Goal: Task Accomplishment & Management: Manage account settings

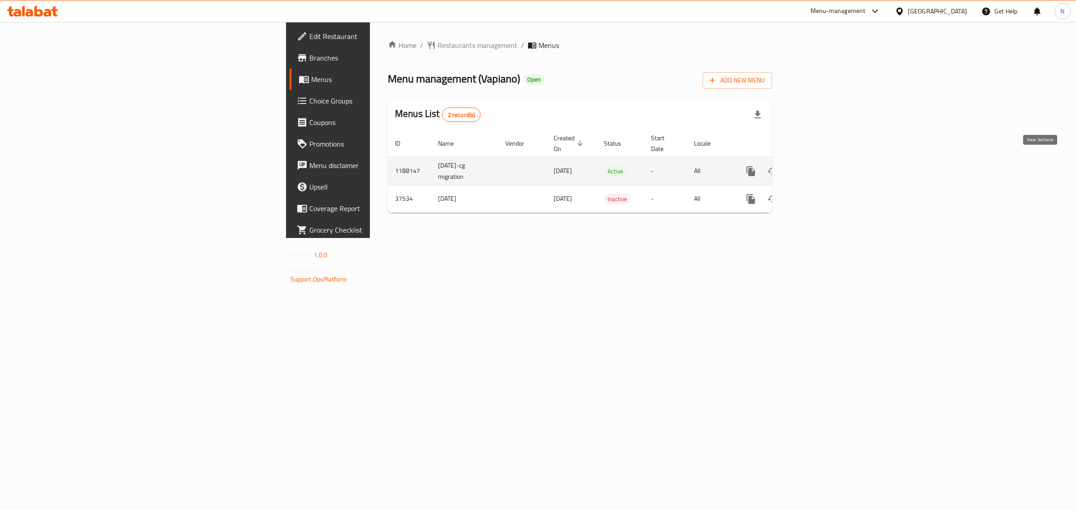
click at [821, 166] on icon "enhanced table" at bounding box center [815, 171] width 11 height 11
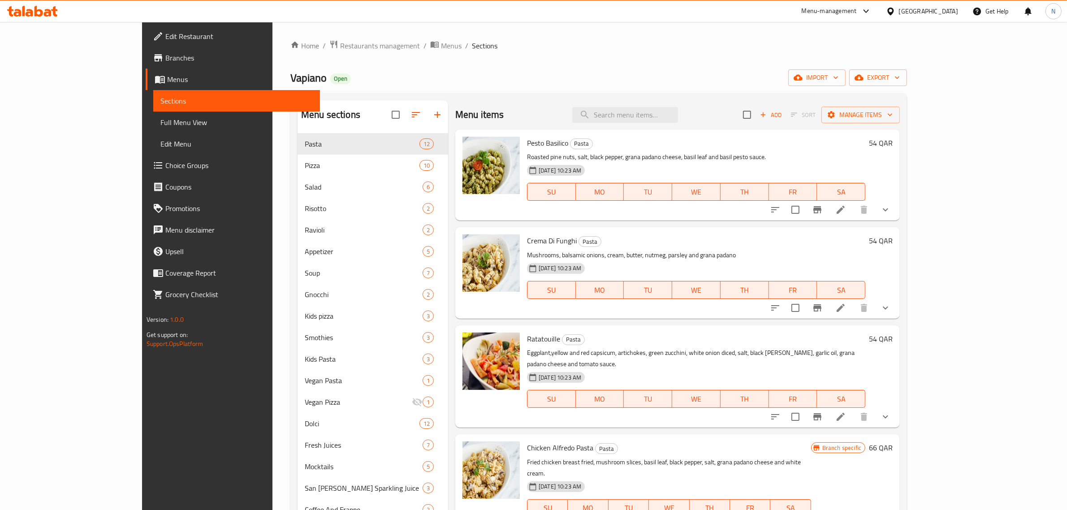
click at [142, 407] on div "Edit Restaurant Branches Menus Sections Full Menu View Edit Menu Choice Groups …" at bounding box center [231, 277] width 178 height 510
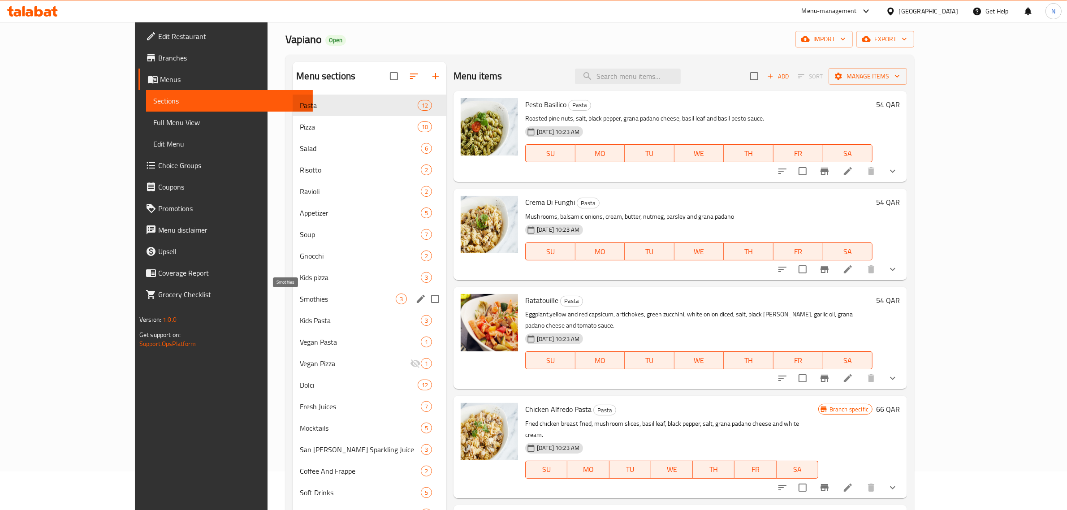
scroll to position [14, 0]
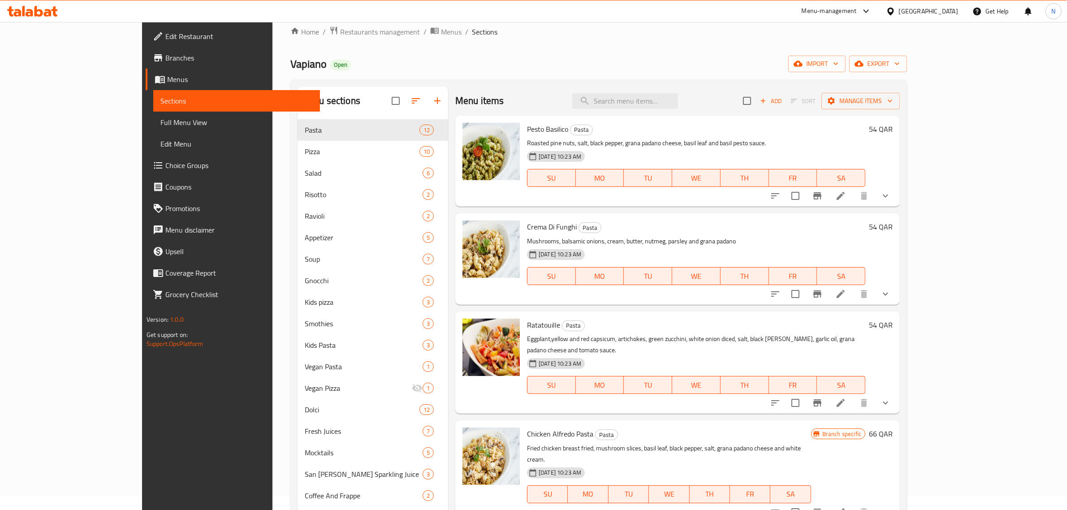
click at [165, 162] on span "Choice Groups" at bounding box center [239, 165] width 148 height 11
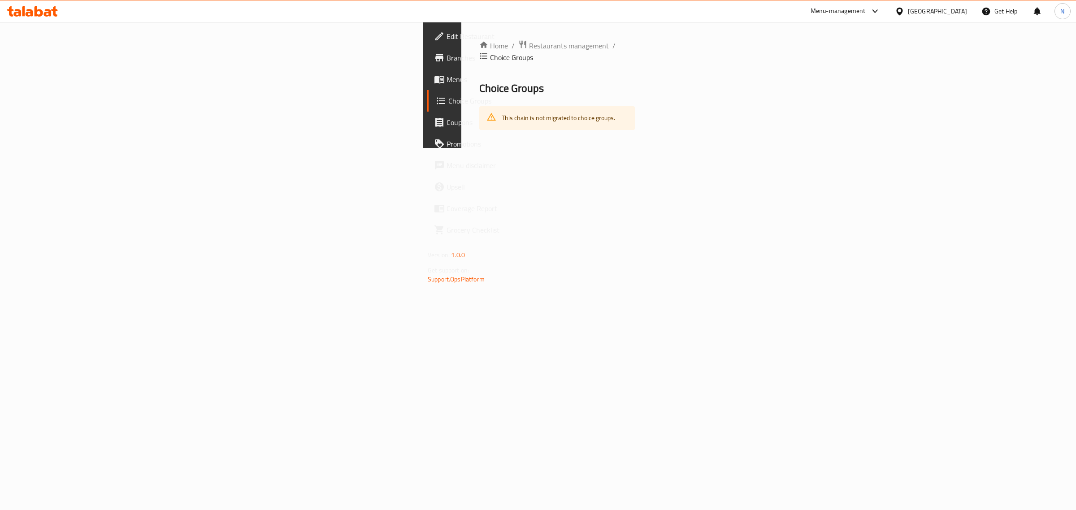
click at [502, 109] on div "This chain is not migrated to choice groups." at bounding box center [558, 118] width 113 height 18
click at [461, 148] on div "Home / Restaurants management / Choice Groups Choice Groups This chain is not m…" at bounding box center [556, 85] width 191 height 126
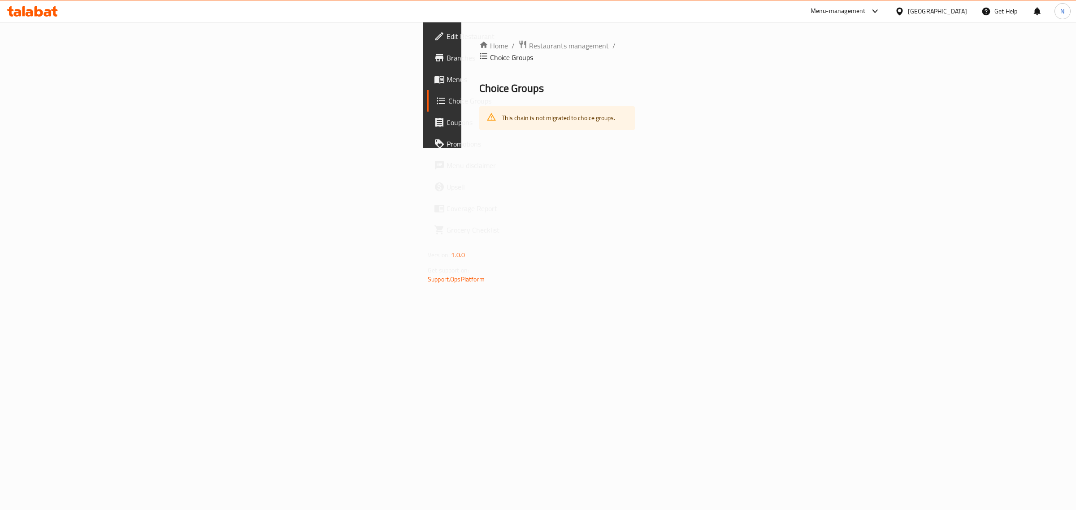
click at [486, 112] on icon at bounding box center [491, 117] width 10 height 10
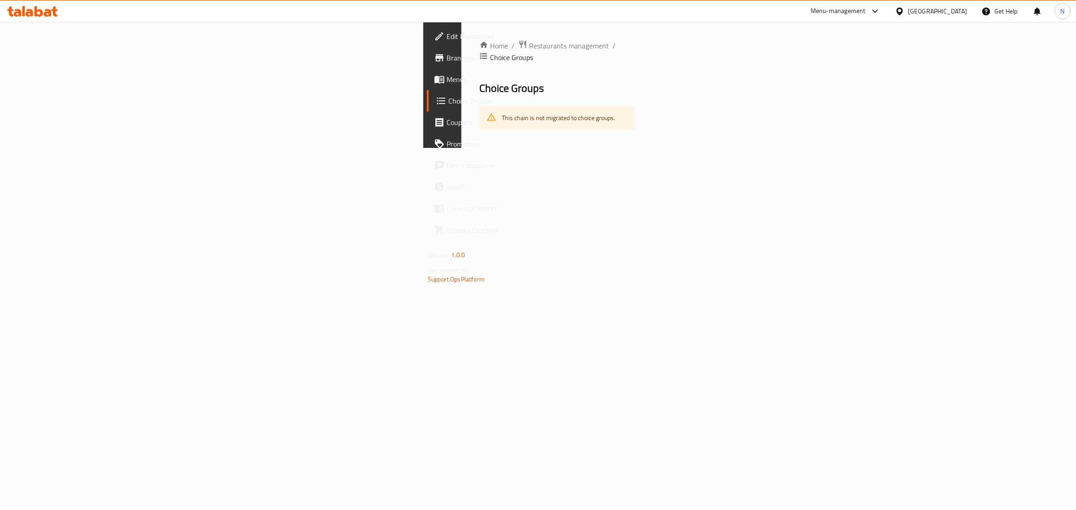
click at [486, 112] on icon at bounding box center [491, 117] width 10 height 10
click at [446, 121] on span "Coupons" at bounding box center [520, 122] width 149 height 11
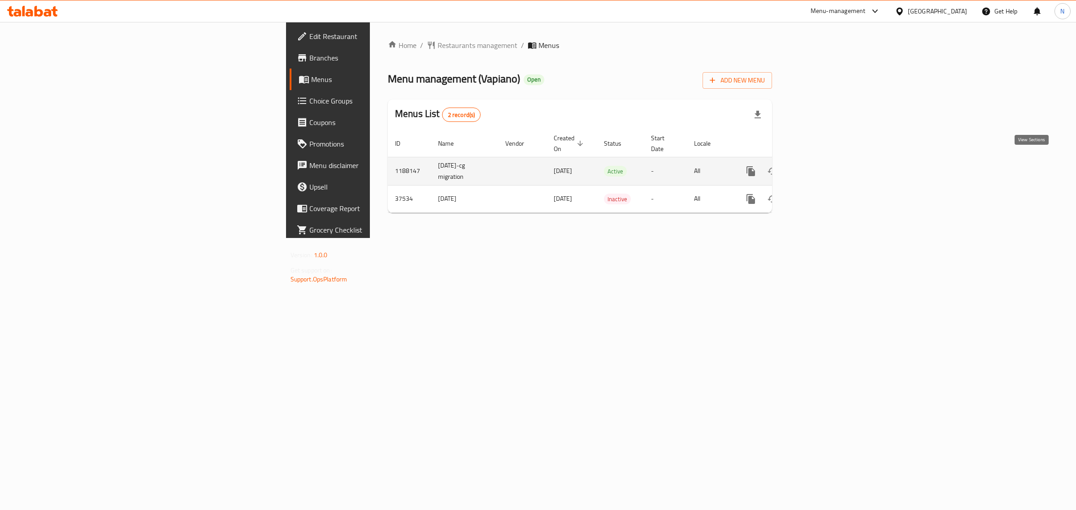
click at [821, 166] on icon "enhanced table" at bounding box center [815, 171] width 11 height 11
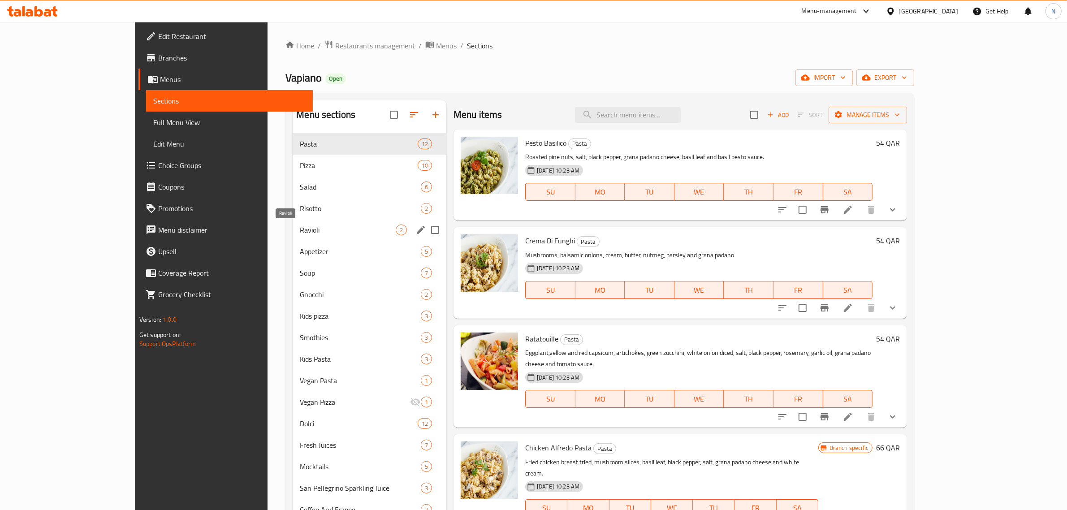
scroll to position [56, 0]
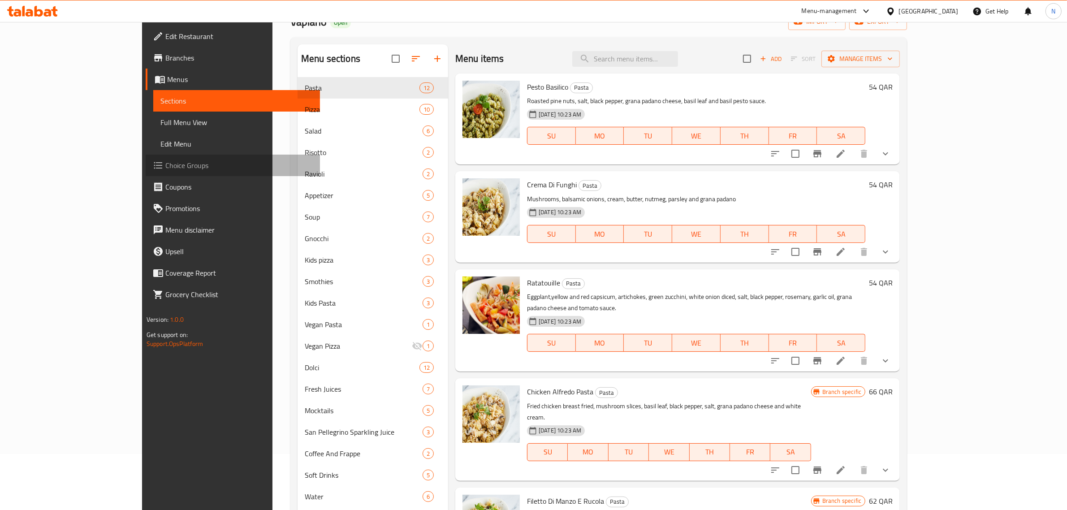
click at [165, 169] on span "Choice Groups" at bounding box center [239, 165] width 148 height 11
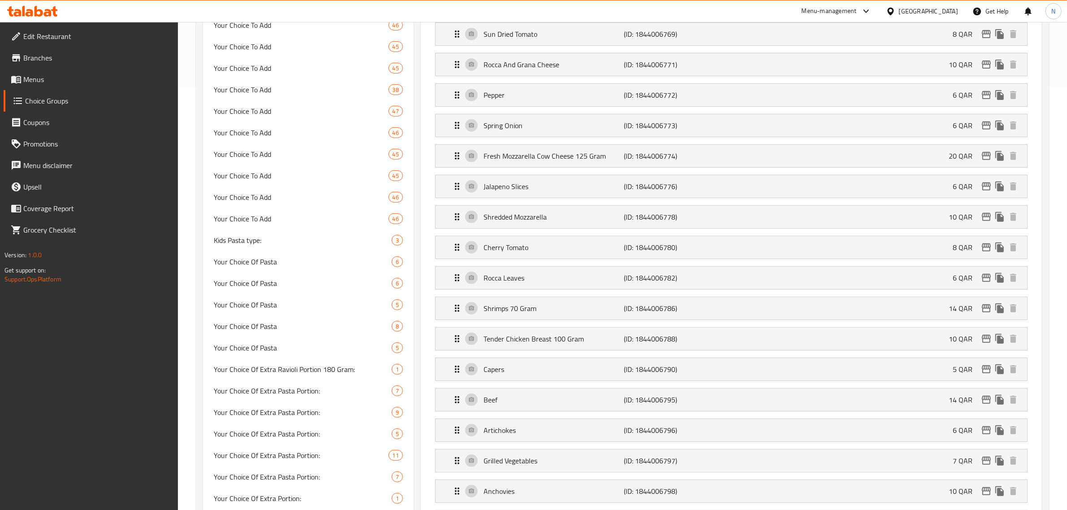
scroll to position [392, 0]
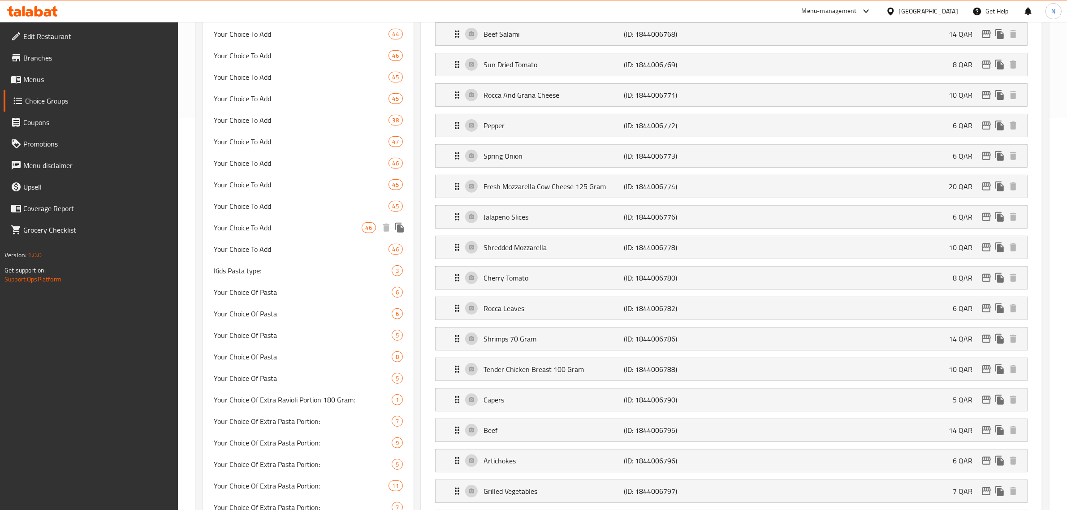
click at [344, 234] on div "Your Choice To Add 46" at bounding box center [308, 228] width 211 height 22
type input "Your Choice To Add"
type input "اختيارك لأضافة"
type input "0"
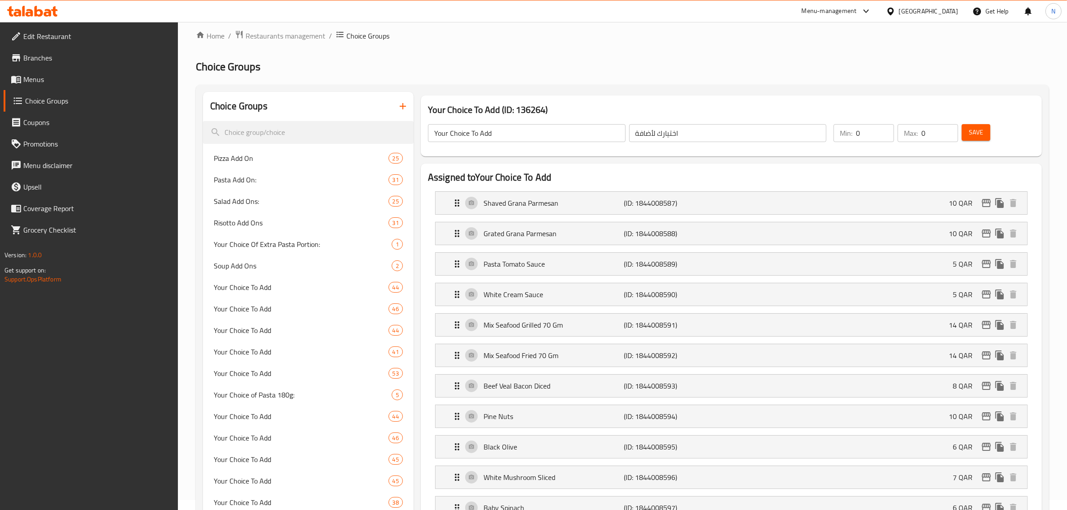
scroll to position [0, 0]
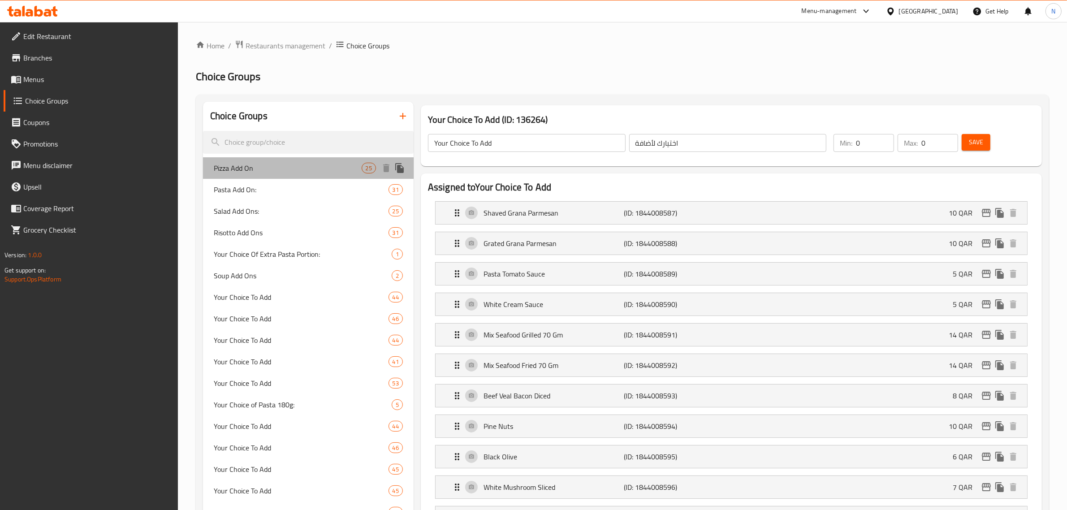
click at [251, 172] on span "Pizza Add On" at bounding box center [288, 168] width 148 height 11
type input "Pizza Add On"
type input "إضافة البيتزا"
type input "24"
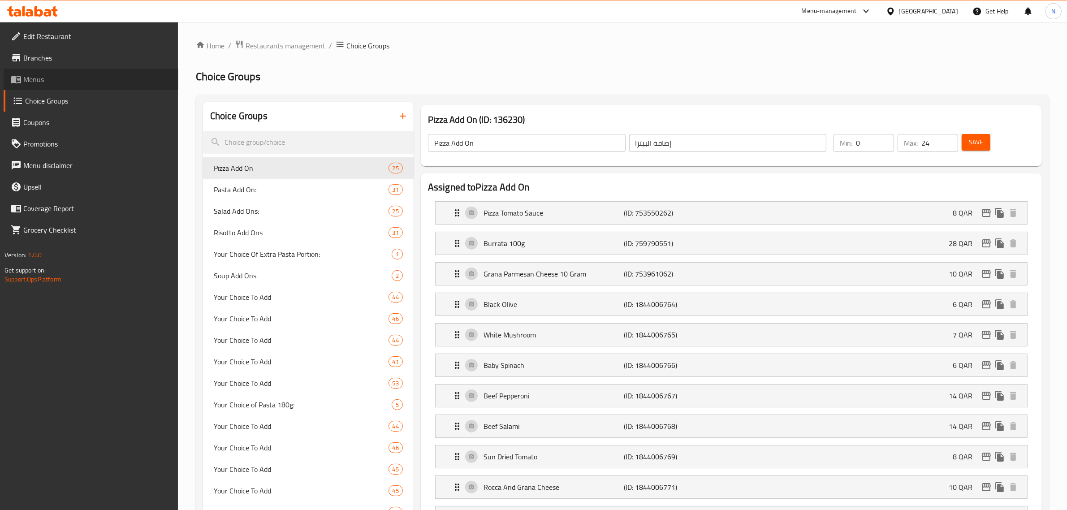
click at [39, 78] on span "Menus" at bounding box center [97, 79] width 148 height 11
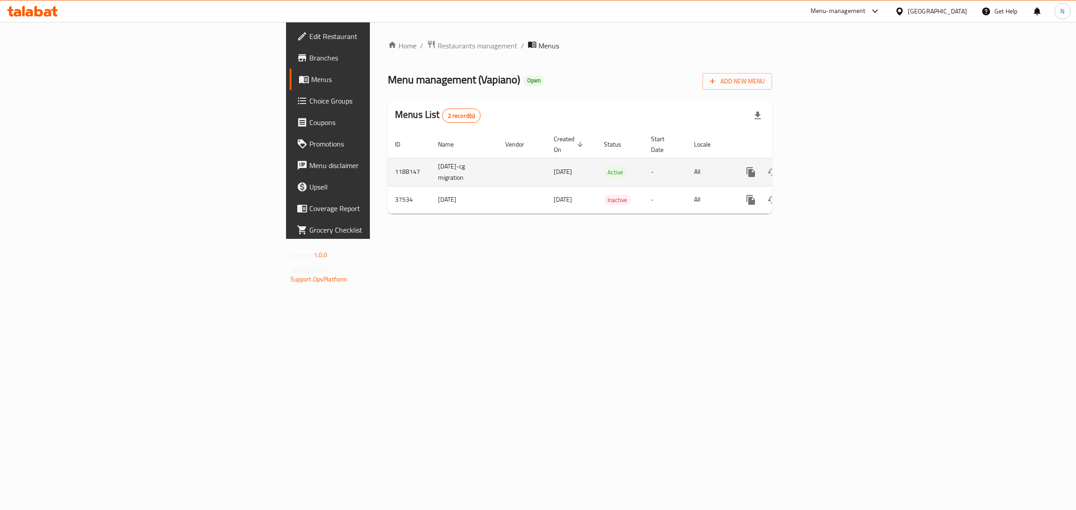
click at [819, 168] on icon "enhanced table" at bounding box center [815, 172] width 8 height 8
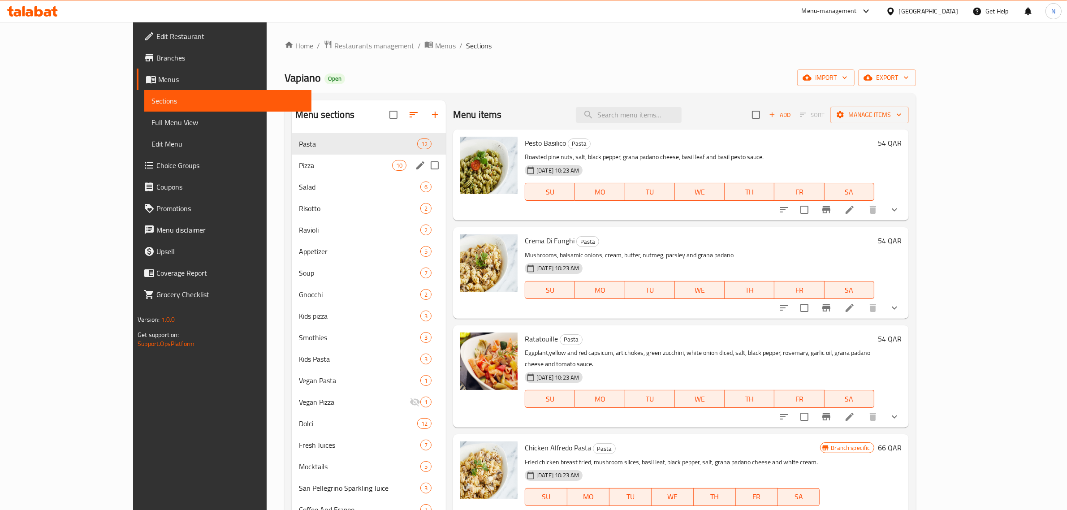
click at [292, 174] on div "Pizza 10" at bounding box center [369, 166] width 154 height 22
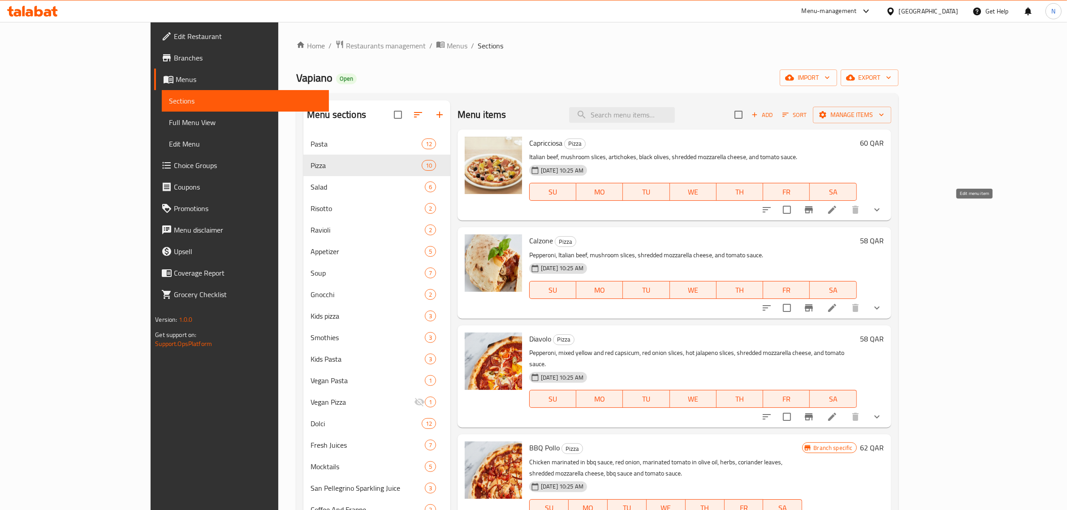
click at [838, 215] on icon at bounding box center [832, 209] width 11 height 11
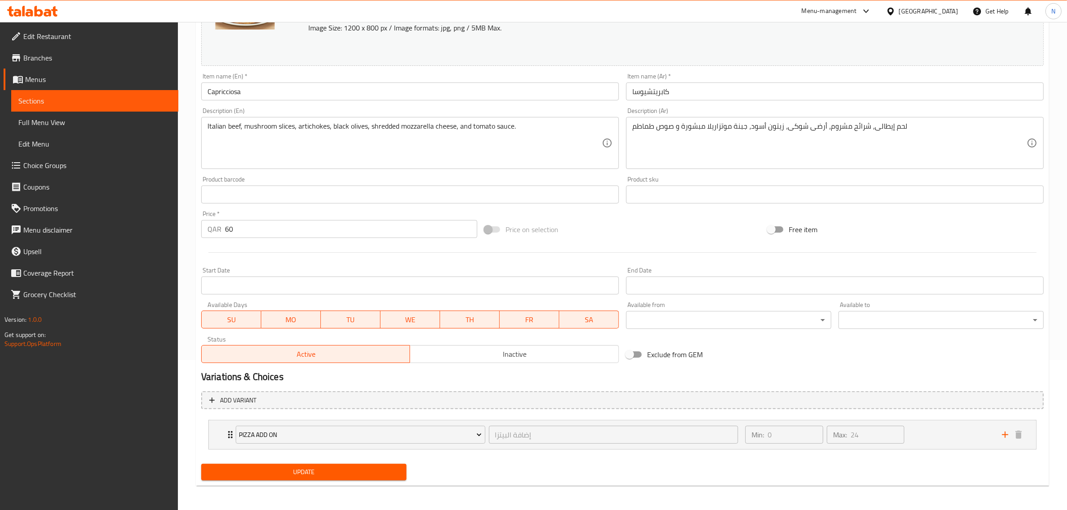
scroll to position [151, 0]
click at [231, 435] on div "Pizza Add On إضافة البيتزا ​" at bounding box center [486, 434] width 513 height 29
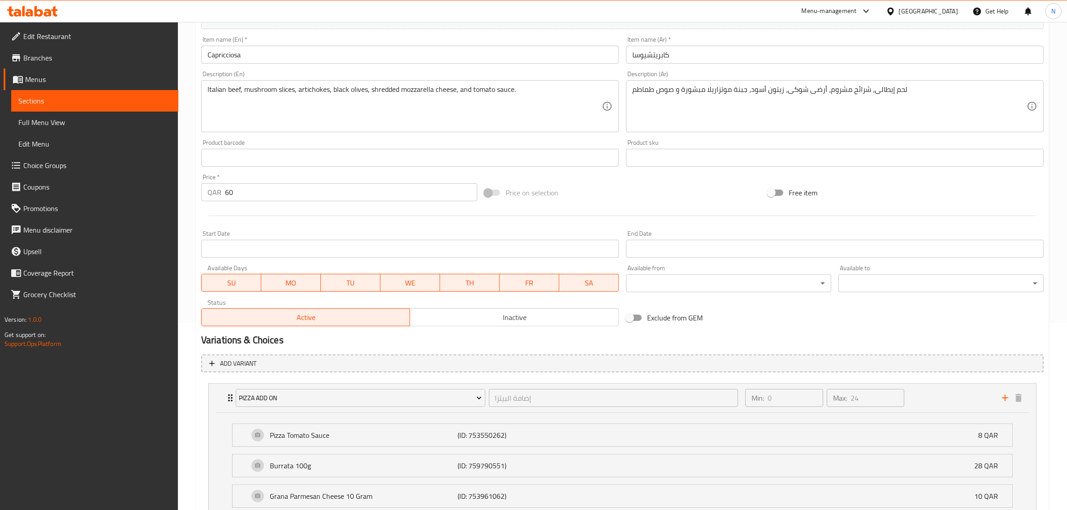
scroll to position [207, 0]
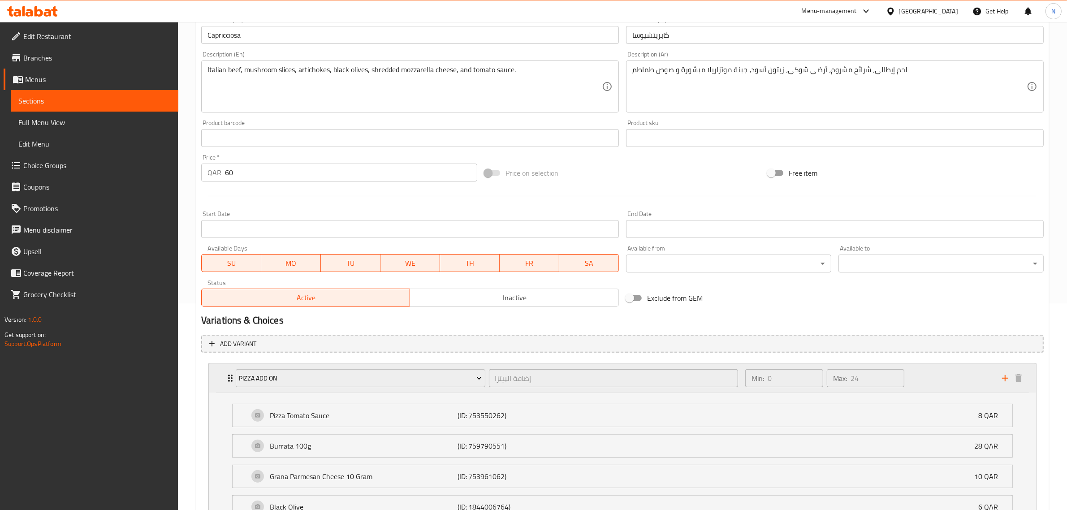
click at [229, 382] on icon "Expand" at bounding box center [230, 378] width 11 height 11
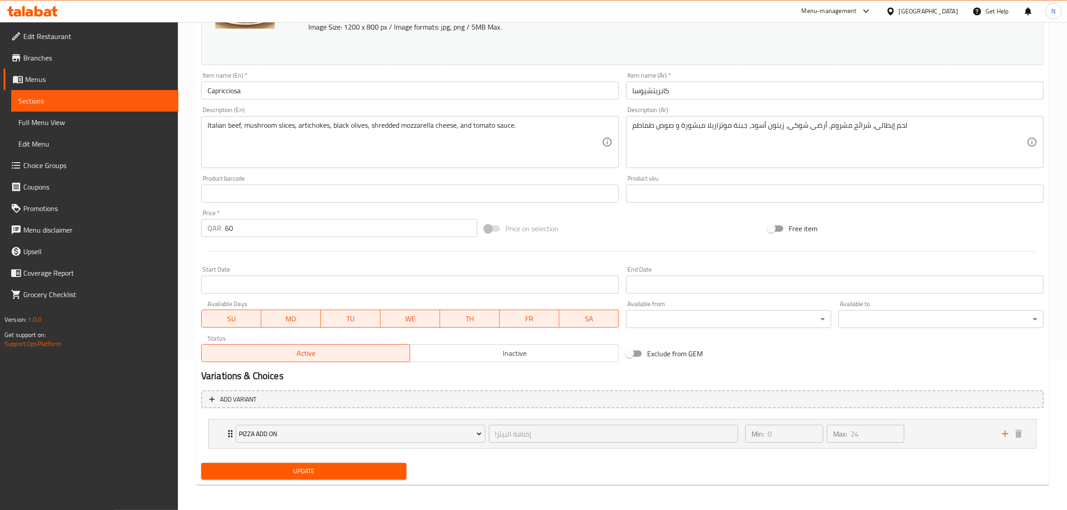
scroll to position [151, 0]
click at [229, 377] on h2 "Variations & Choices" at bounding box center [622, 376] width 843 height 13
click at [229, 432] on icon "Expand" at bounding box center [230, 434] width 4 height 7
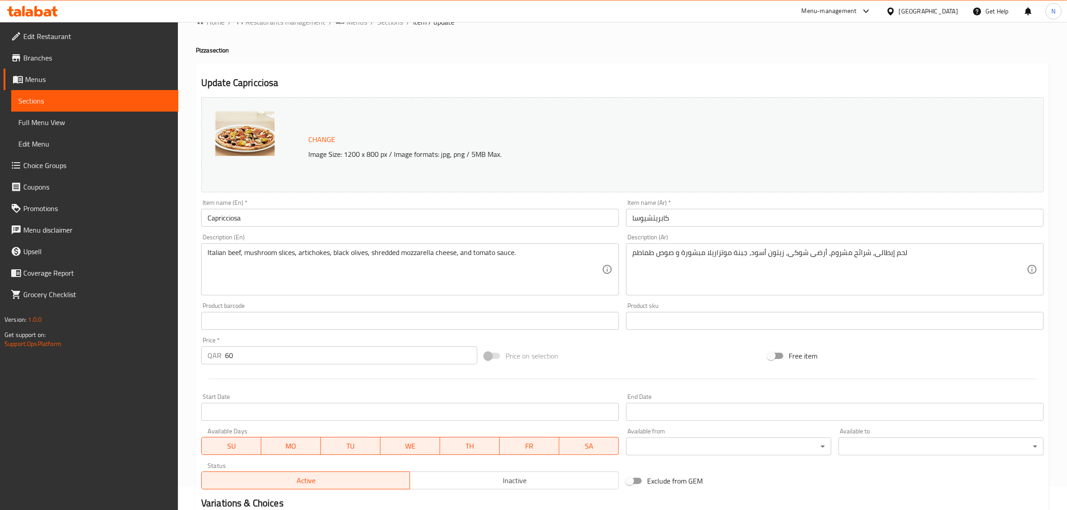
scroll to position [0, 0]
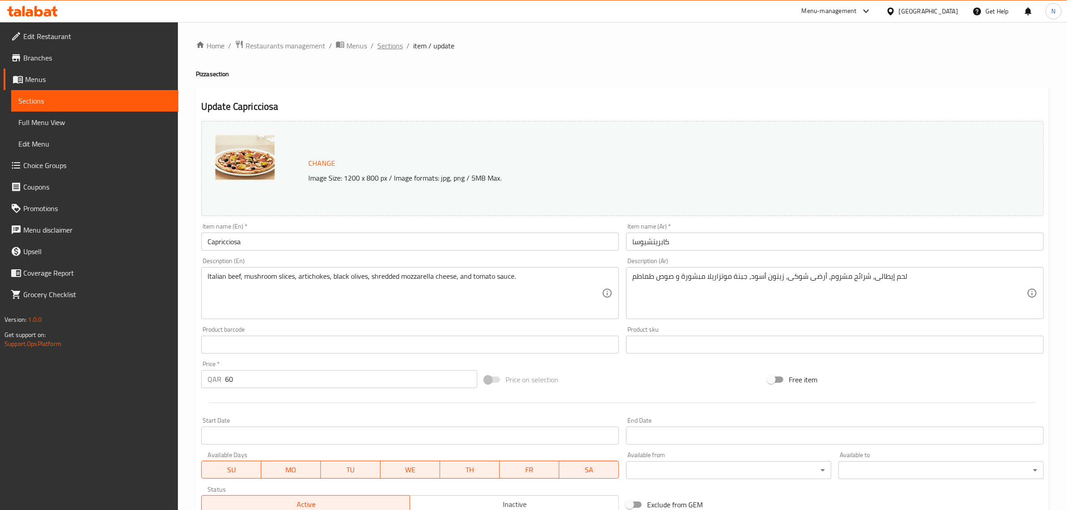
click at [386, 47] on span "Sections" at bounding box center [390, 45] width 26 height 11
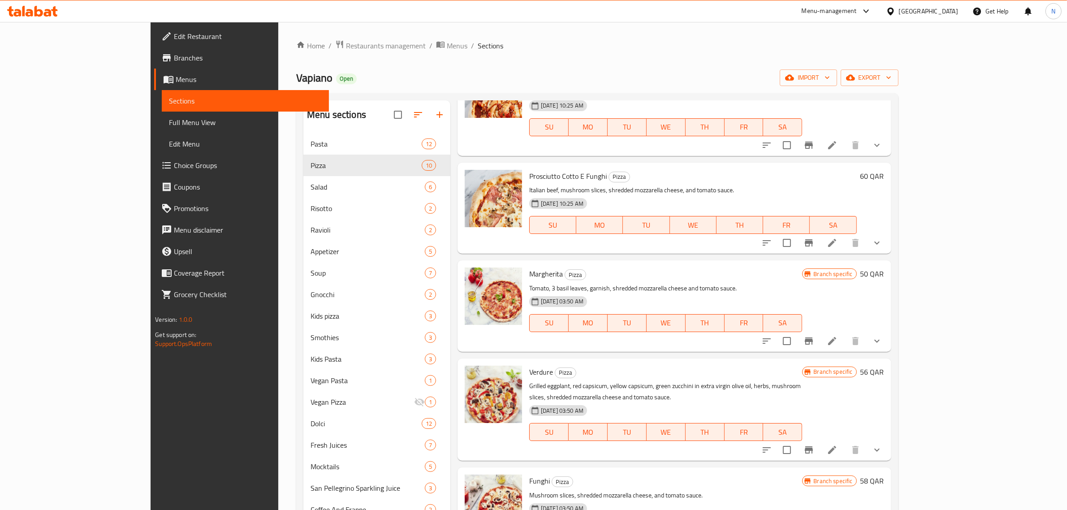
scroll to position [448, 0]
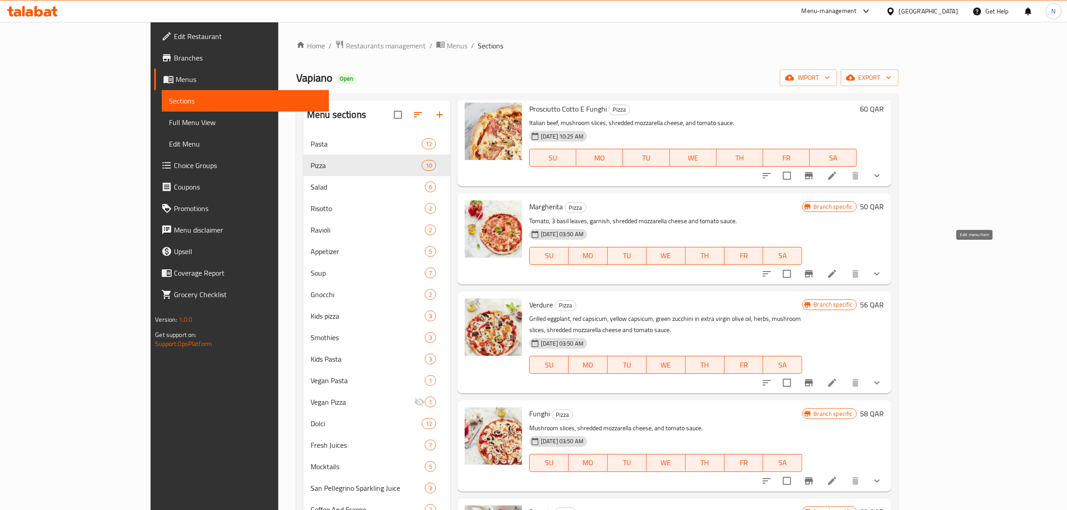
click at [838, 269] on icon at bounding box center [832, 274] width 11 height 11
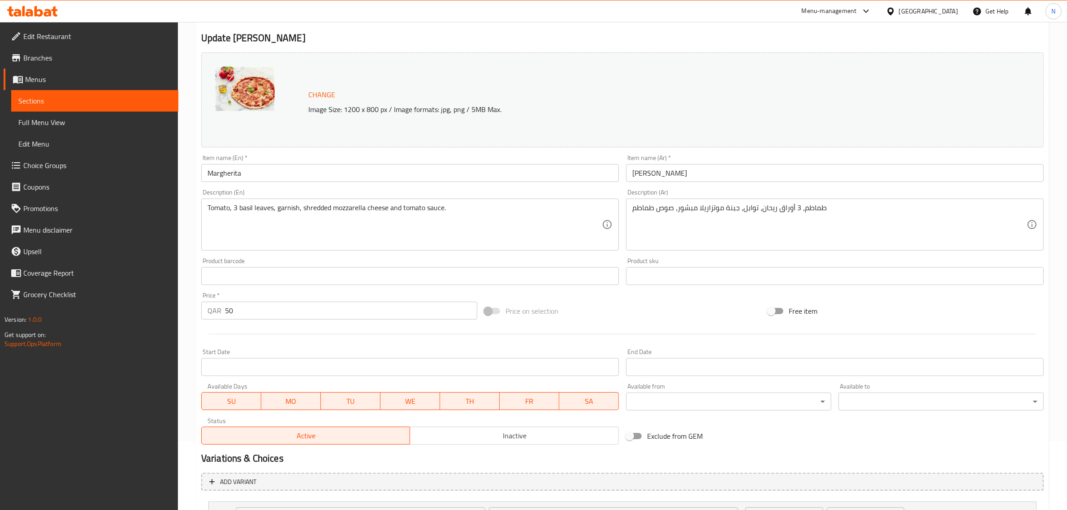
scroll to position [151, 0]
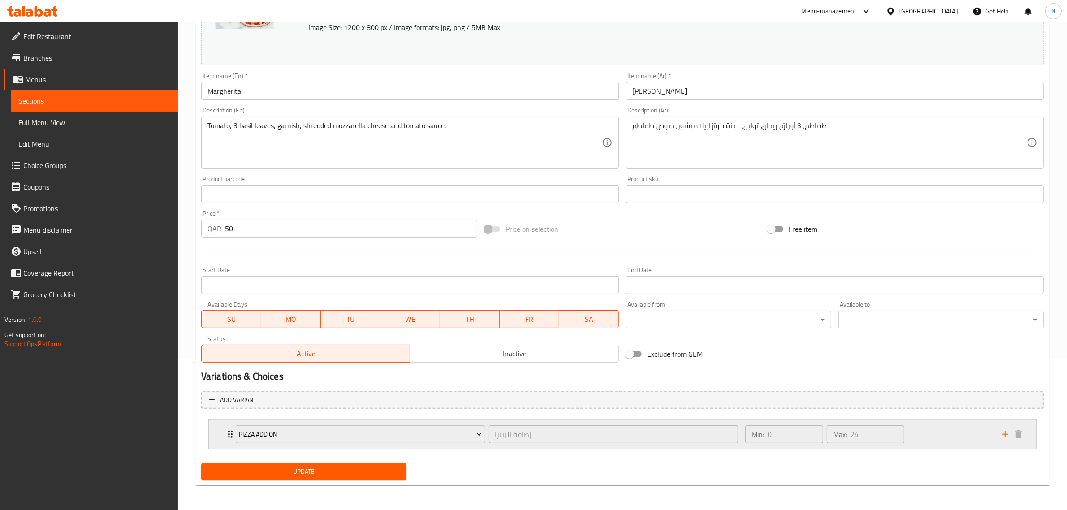
click at [228, 433] on icon "Expand" at bounding box center [230, 434] width 11 height 11
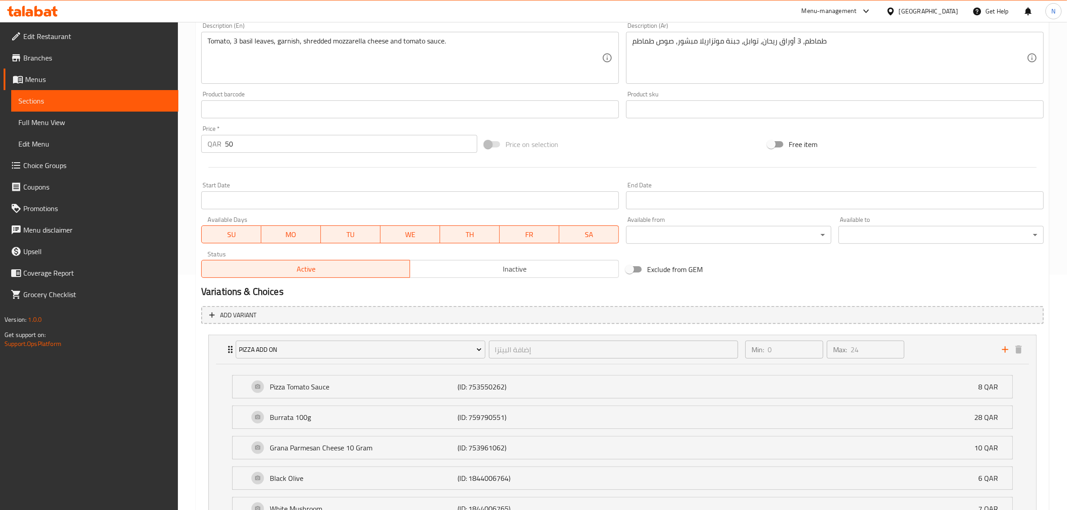
scroll to position [208, 0]
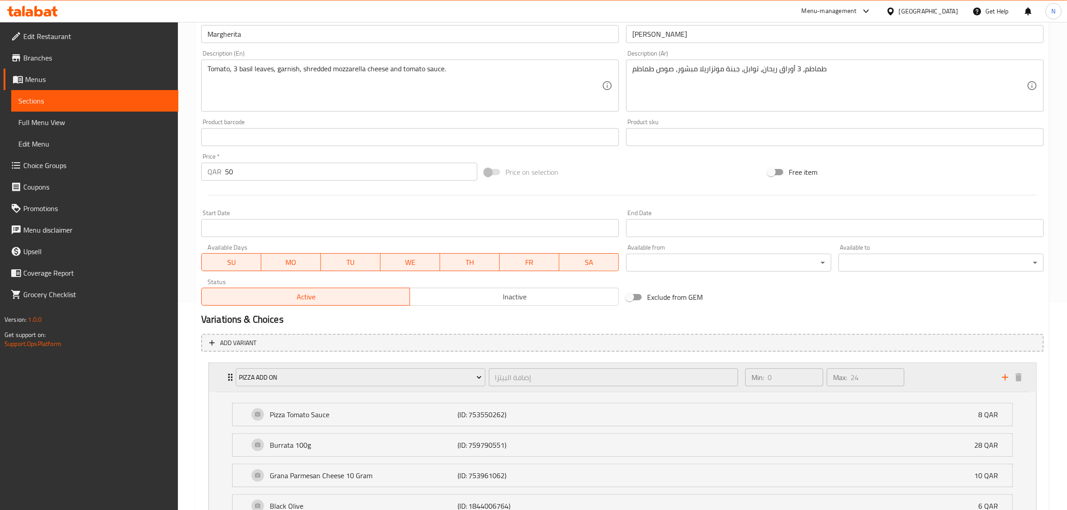
click at [229, 377] on icon "Expand" at bounding box center [230, 377] width 4 height 7
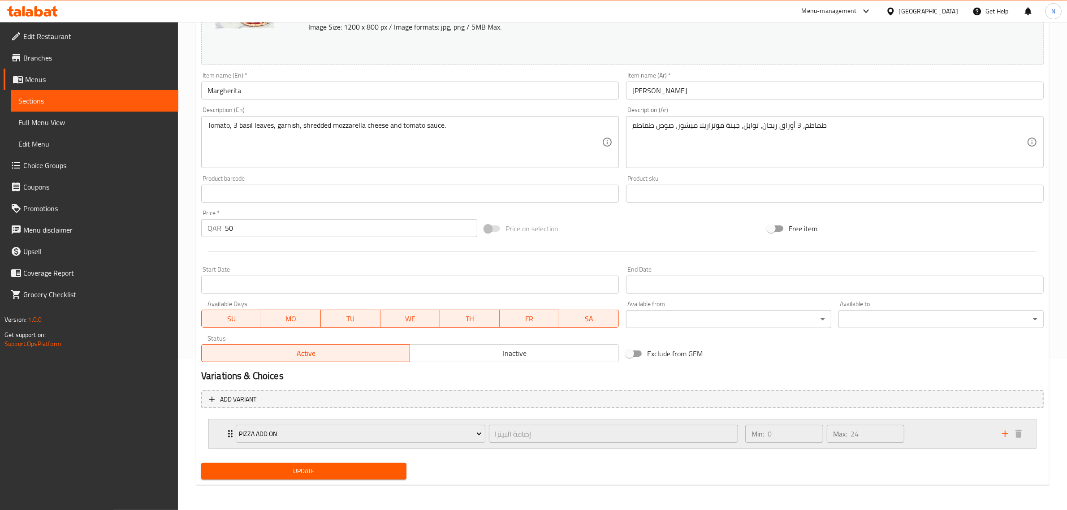
scroll to position [151, 0]
click at [225, 430] on icon "Expand" at bounding box center [230, 434] width 11 height 11
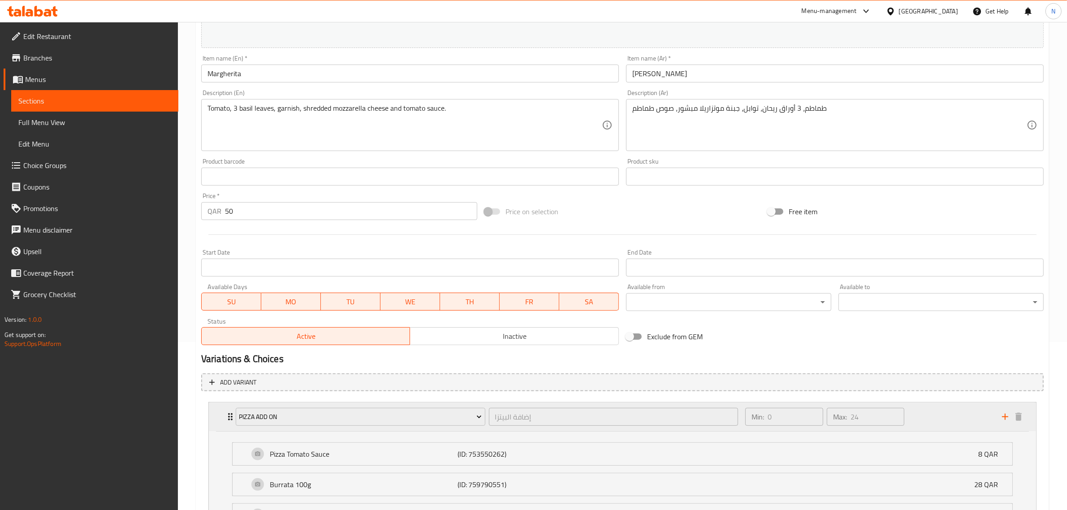
scroll to position [208, 0]
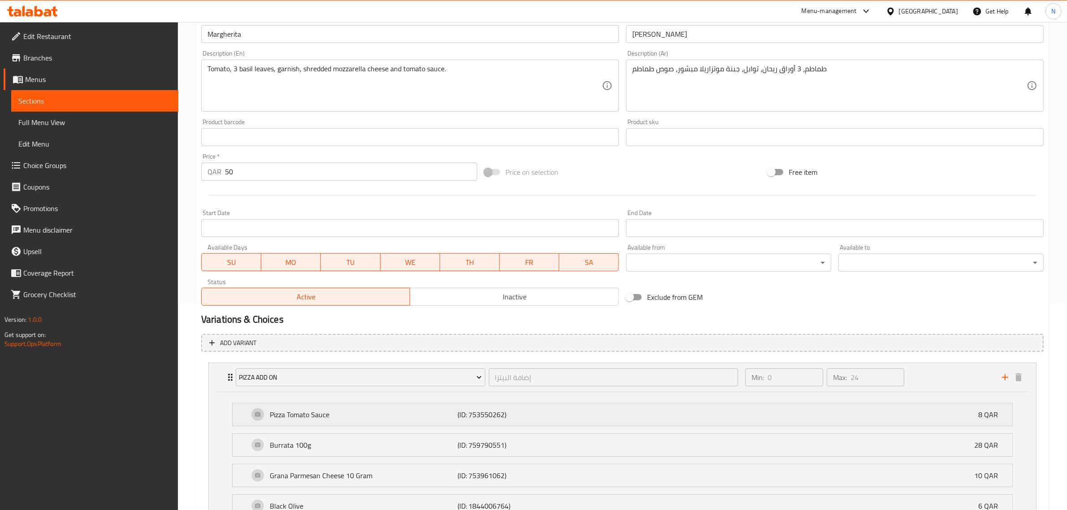
click at [323, 420] on div "Pizza Tomato Sauce (ID: 753550262) 8 QAR" at bounding box center [625, 414] width 753 height 22
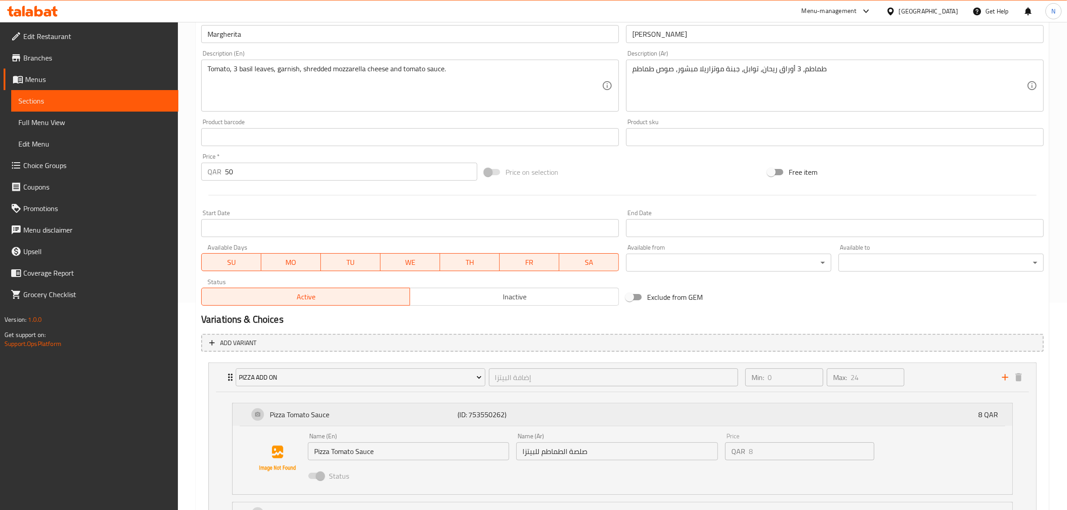
click at [323, 420] on div "Pizza Tomato Sauce (ID: 753550262) 8 QAR" at bounding box center [625, 414] width 753 height 22
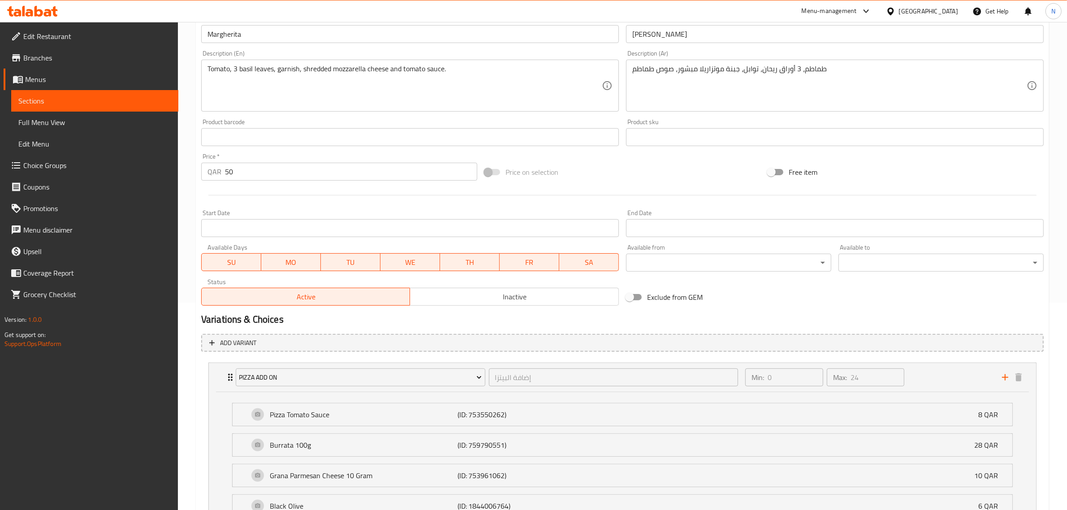
drag, startPoint x: 63, startPoint y: 165, endPoint x: 81, endPoint y: 173, distance: 20.0
click at [63, 165] on span "Choice Groups" at bounding box center [97, 165] width 148 height 11
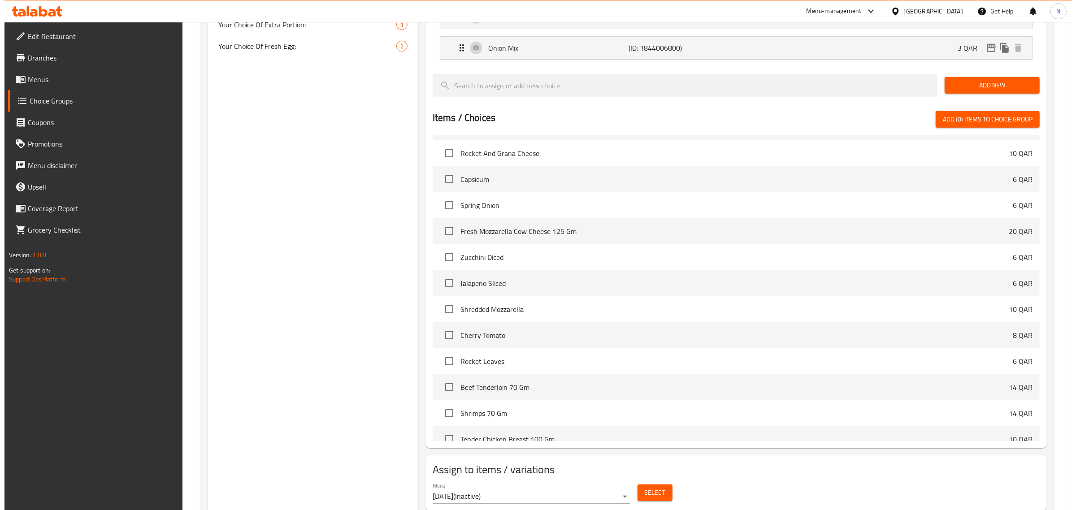
scroll to position [931, 0]
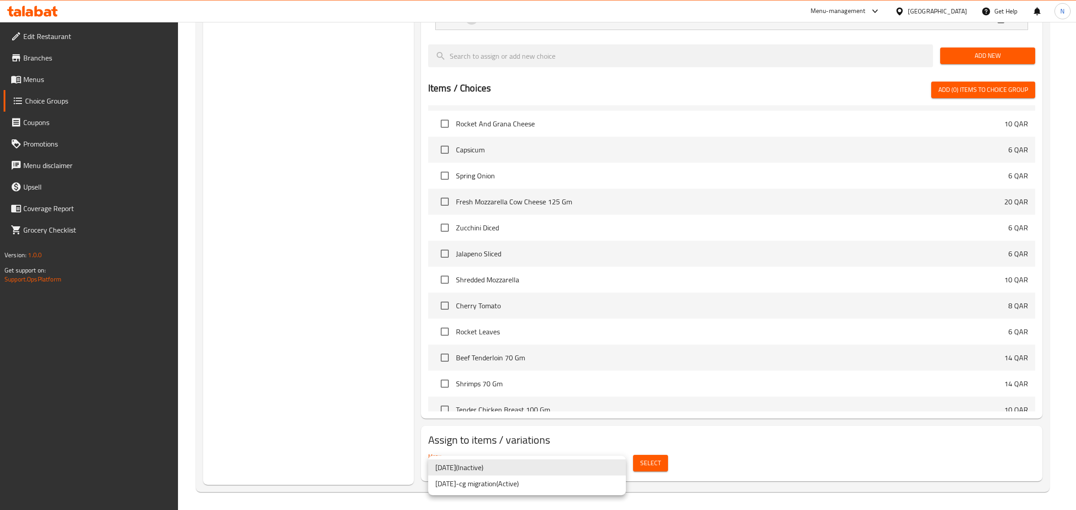
click at [785, 462] on div at bounding box center [538, 255] width 1076 height 510
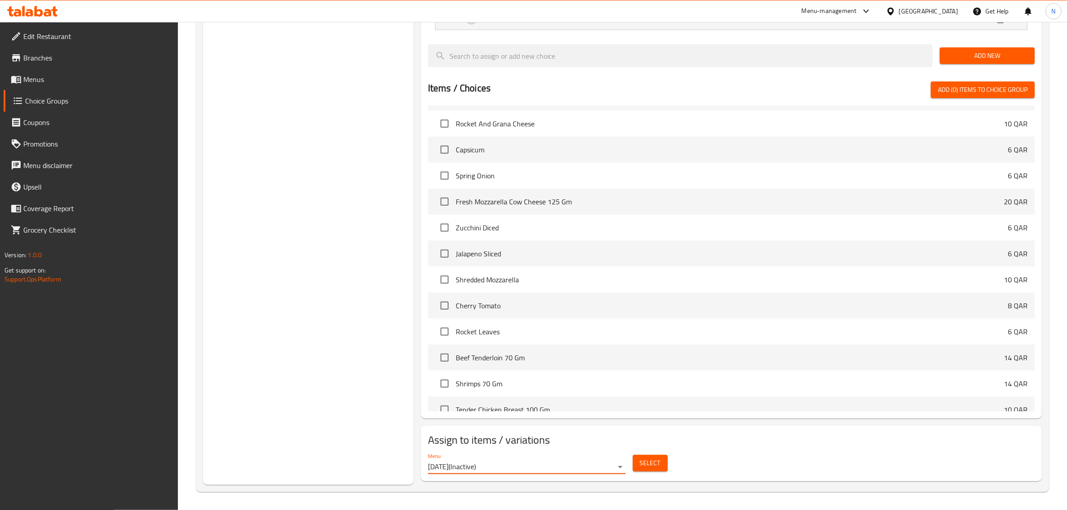
click at [659, 467] on span "Select" at bounding box center [650, 463] width 21 height 11
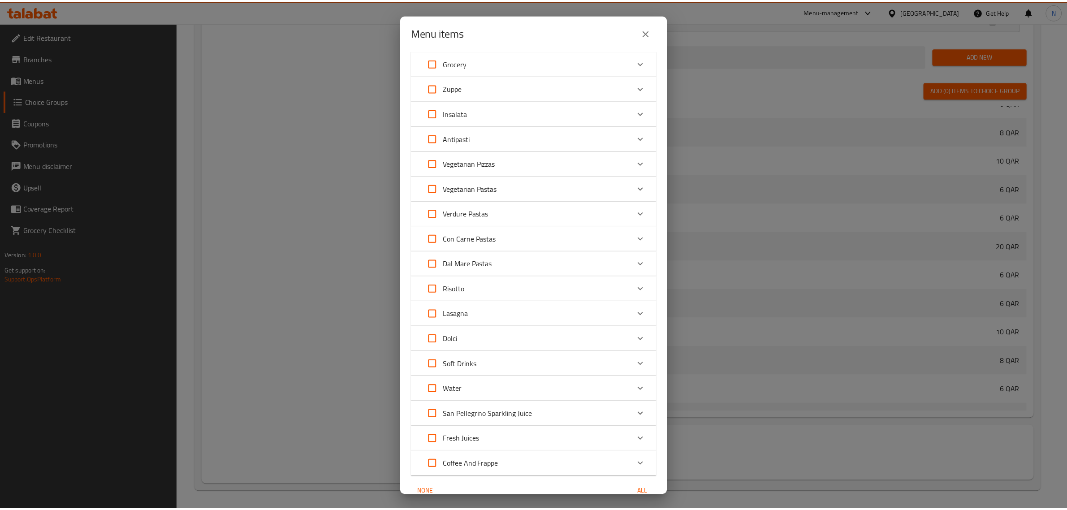
scroll to position [321, 0]
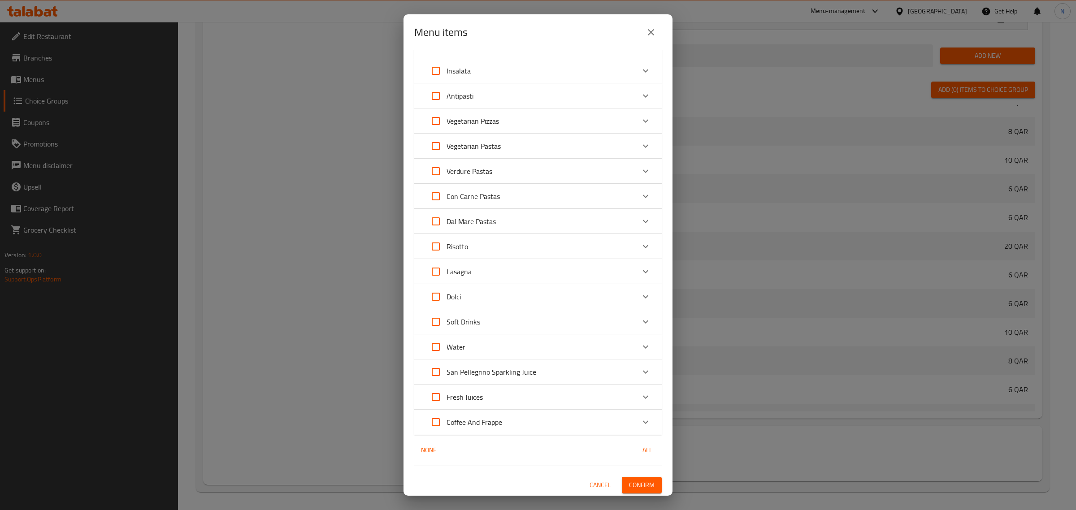
click at [654, 30] on icon "close" at bounding box center [651, 32] width 11 height 11
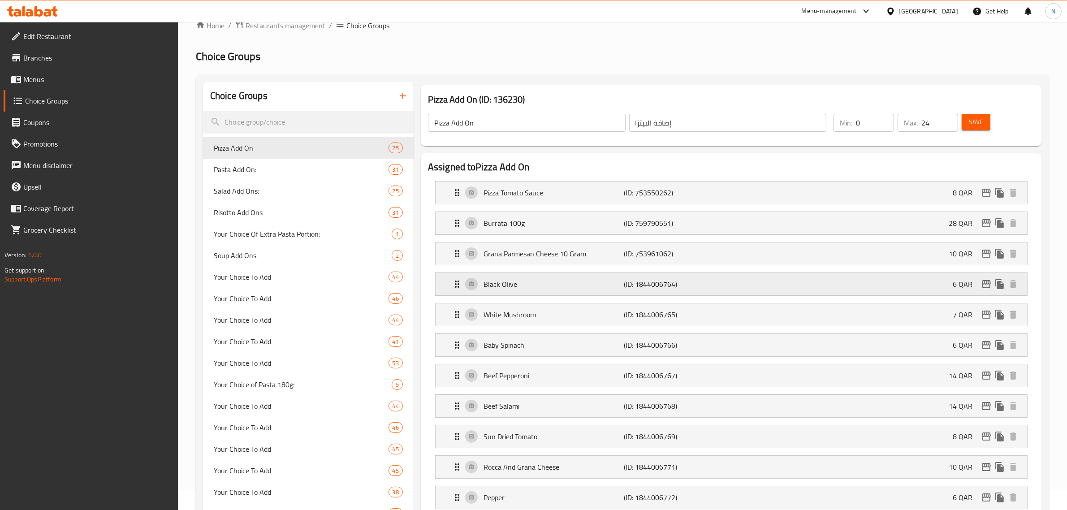
scroll to position [0, 0]
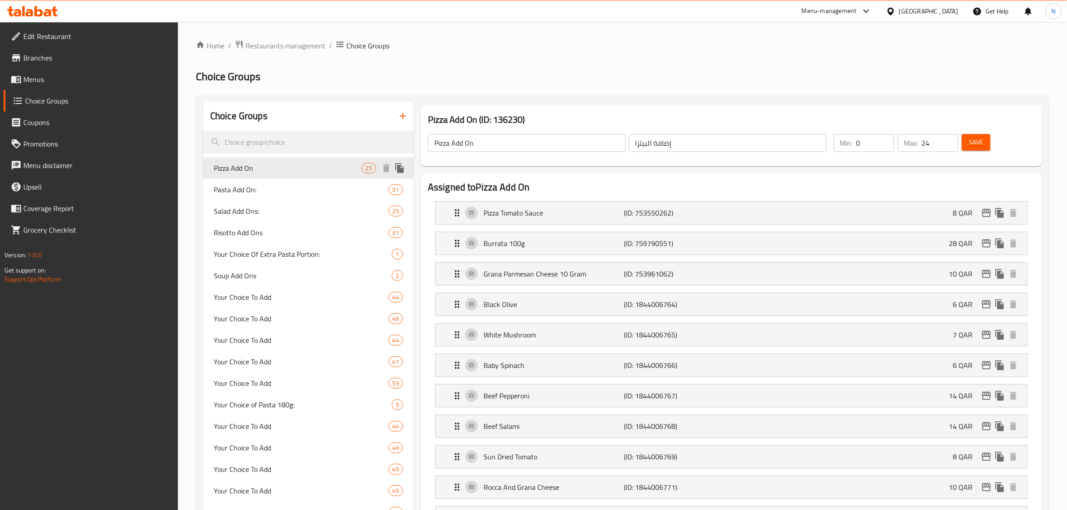
drag, startPoint x: 331, startPoint y: 170, endPoint x: 372, endPoint y: 79, distance: 99.9
click at [372, 79] on h2 "Choice Groups" at bounding box center [623, 76] width 854 height 14
click at [310, 190] on span "Pasta Add On:" at bounding box center [288, 189] width 148 height 11
type input "Pasta Add On:"
type input "إضافات المكرونة:"
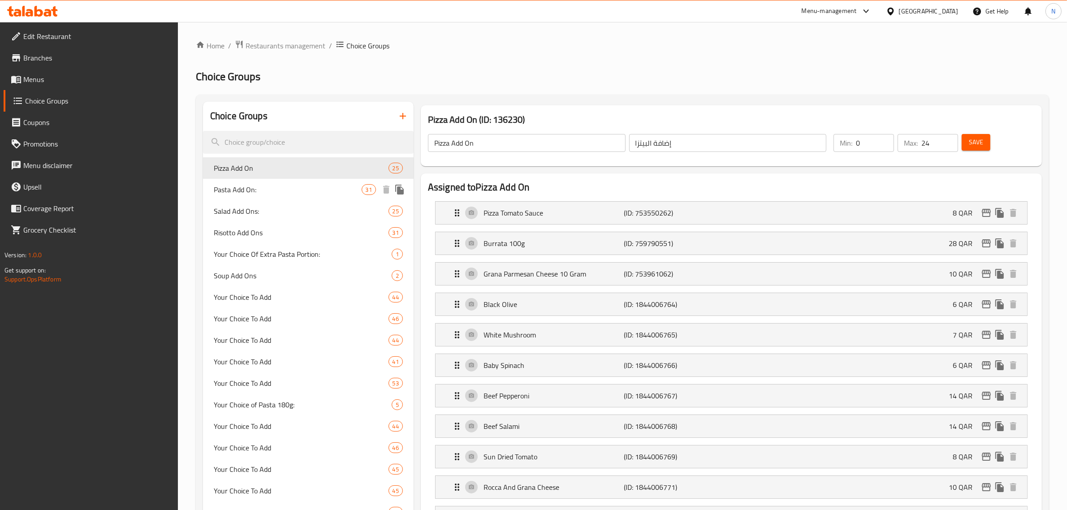
type input "23"
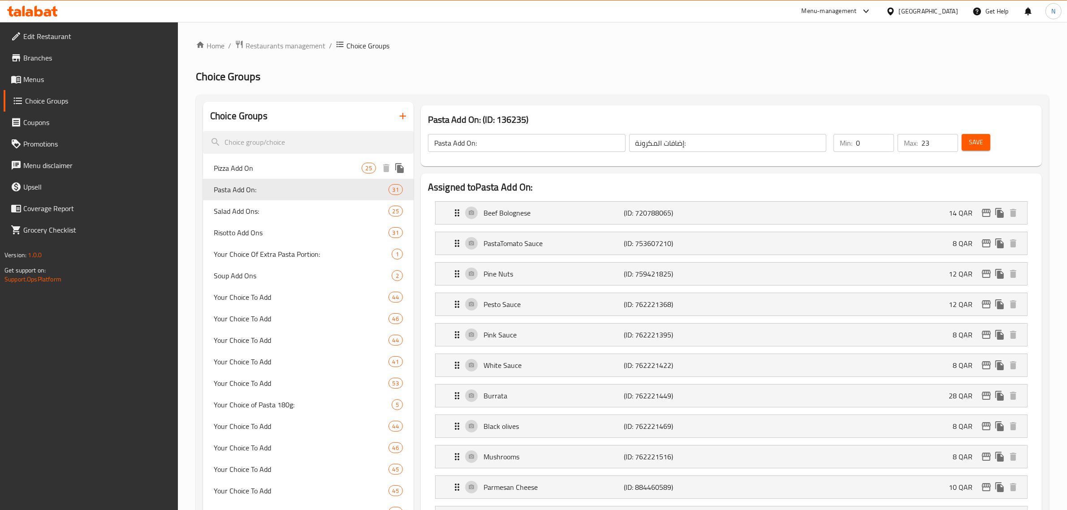
click at [312, 176] on div "Pizza Add On 25" at bounding box center [308, 168] width 211 height 22
type input "Pizza Add On"
type input "إضافة البيتزا"
type input "24"
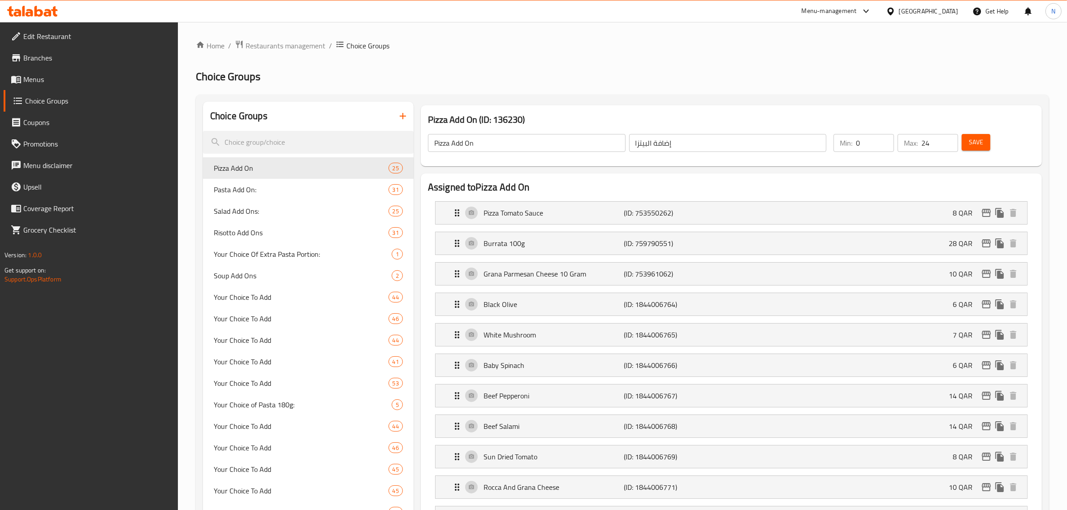
click at [30, 75] on span "Menus" at bounding box center [97, 79] width 148 height 11
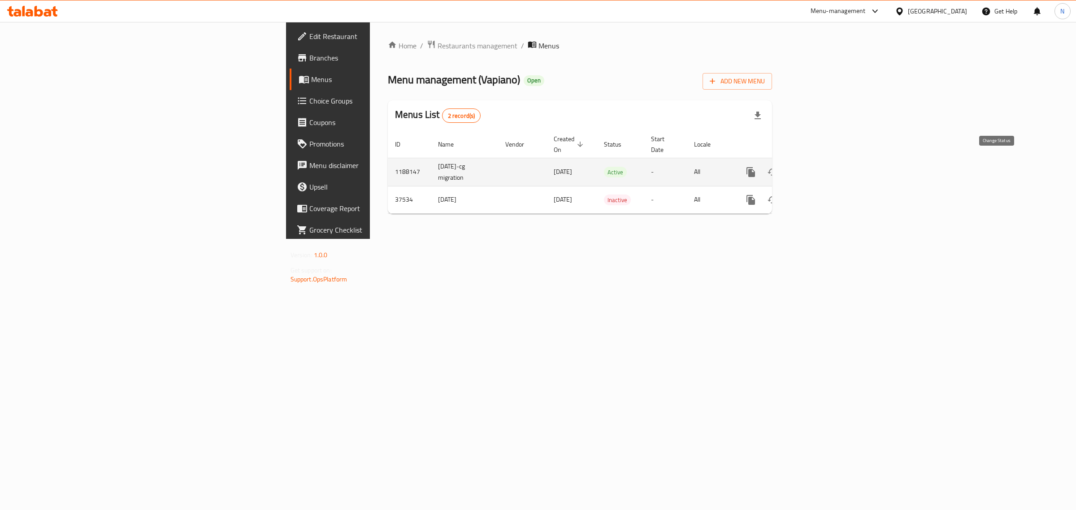
click at [778, 167] on icon "enhanced table" at bounding box center [772, 172] width 11 height 11
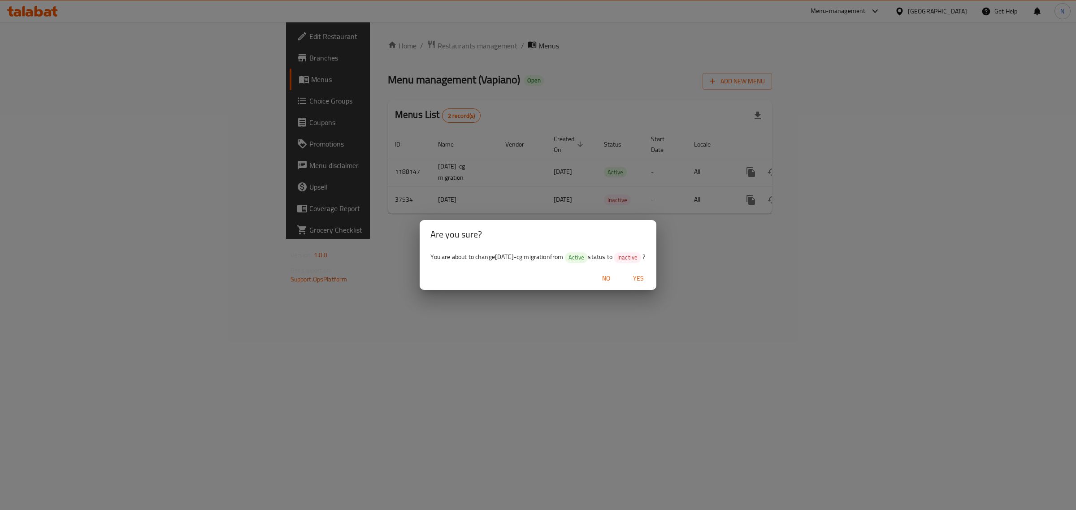
click at [882, 368] on div "Are you sure? You are about to change 13-05-2019-cg migration from Active statu…" at bounding box center [538, 255] width 1076 height 510
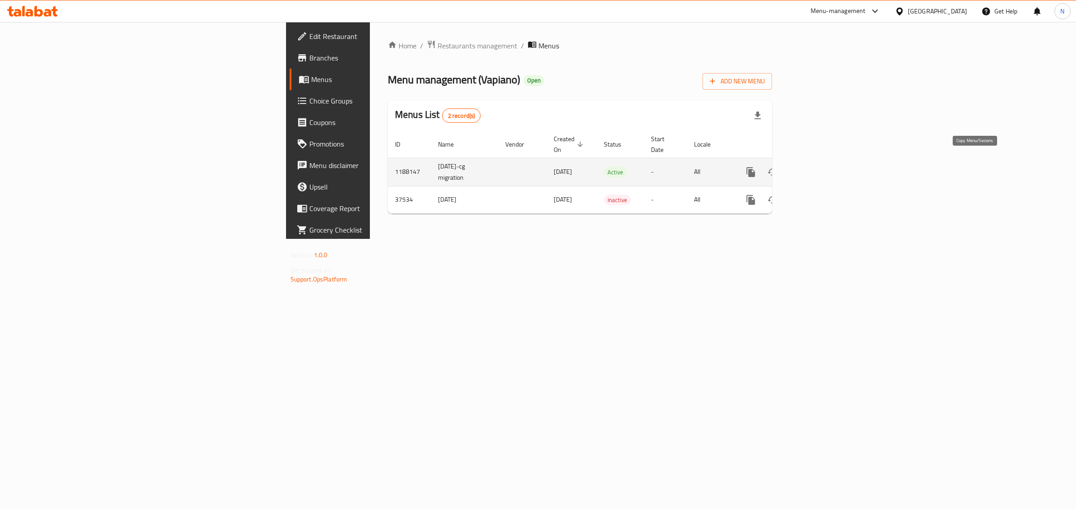
click at [755, 167] on icon "more" at bounding box center [750, 172] width 9 height 10
click at [993, 166] on strong "Copy sections" at bounding box center [995, 163] width 41 height 11
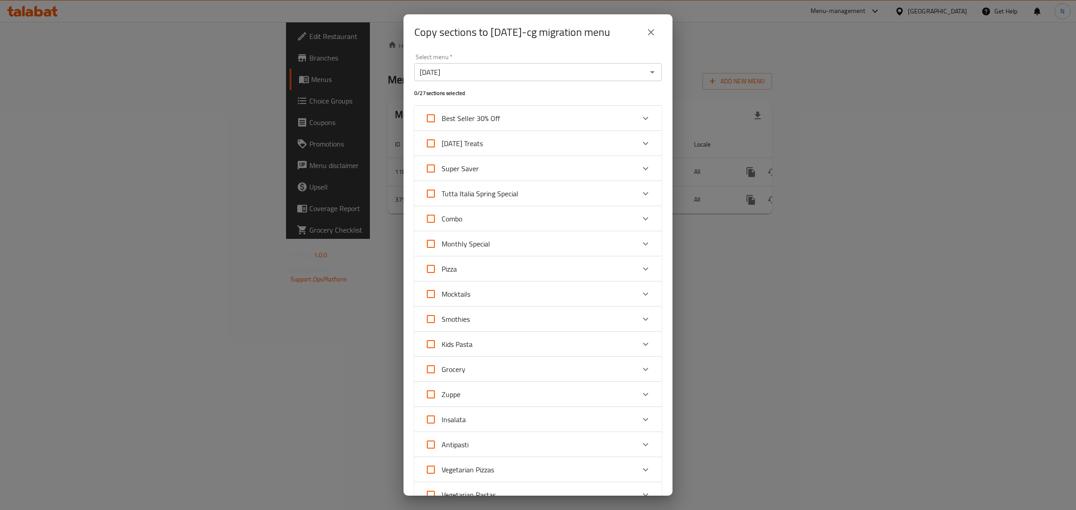
click at [640, 268] on icon "Expand" at bounding box center [645, 269] width 11 height 11
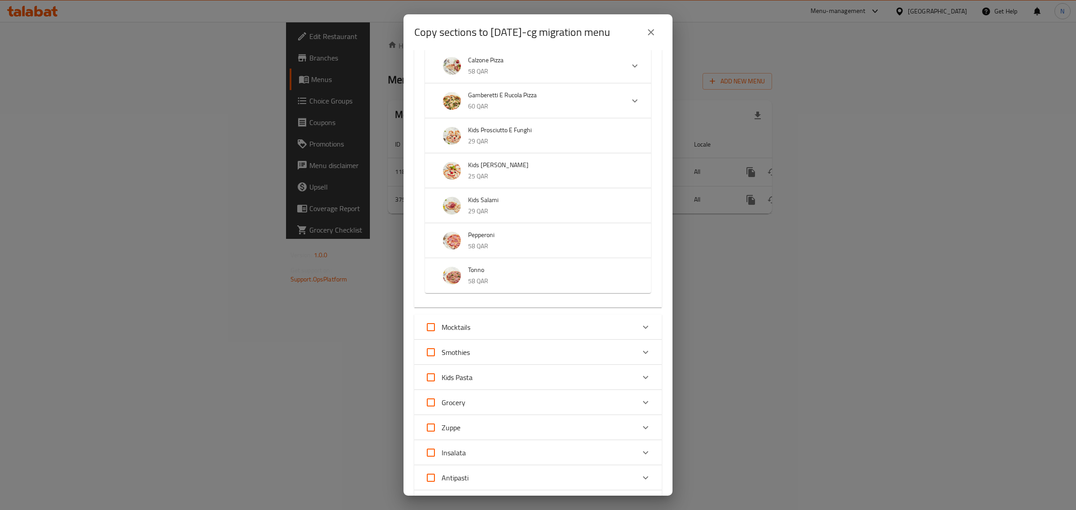
scroll to position [392, 0]
click at [827, 321] on div "Copy sections to 13-05-2019-cg migration menu Select menu   * 13-05-2019 Select…" at bounding box center [538, 255] width 1076 height 510
click at [814, 313] on div "Copy sections to 13-05-2019-cg migration menu Select menu   * 13-05-2019 Select…" at bounding box center [538, 255] width 1076 height 510
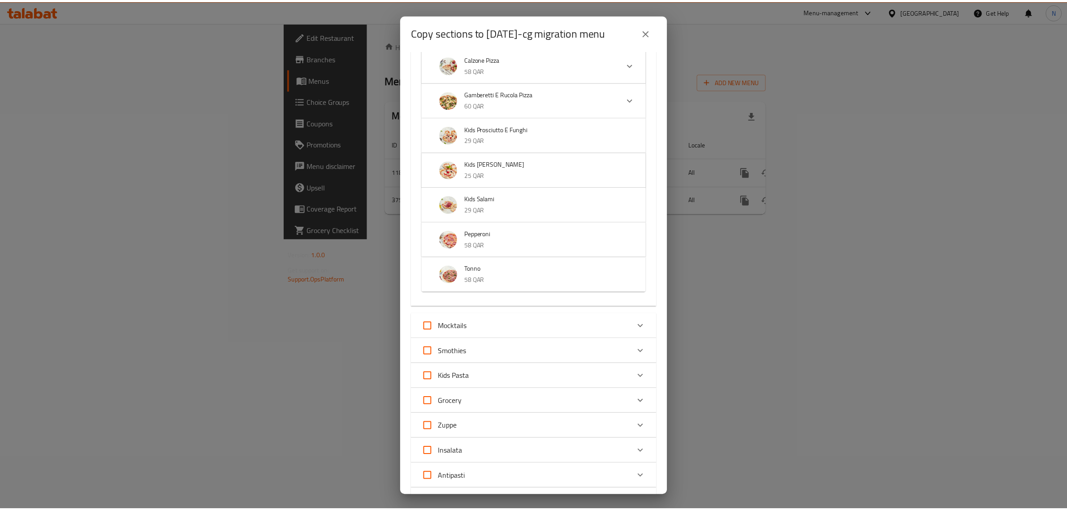
scroll to position [0, 0]
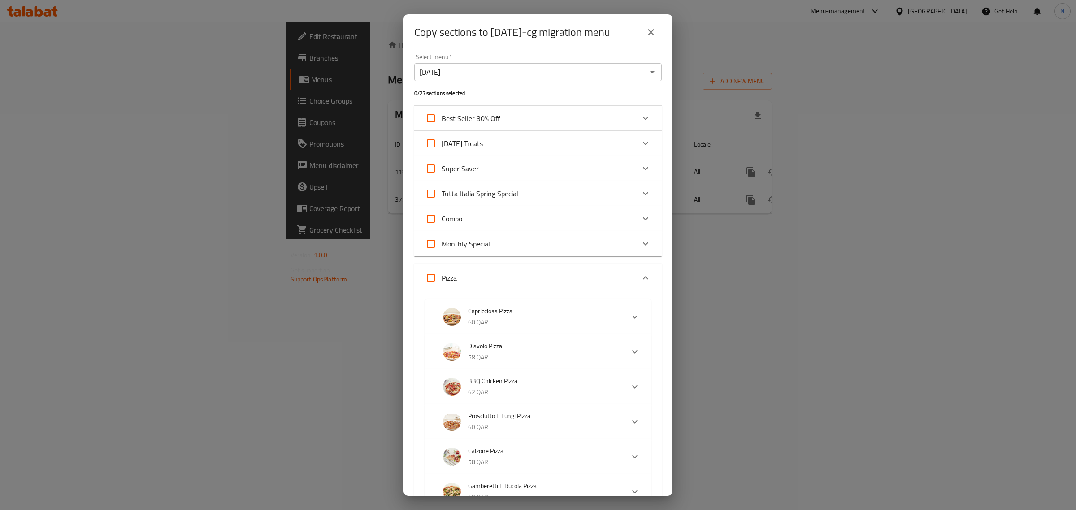
click at [650, 31] on icon "close" at bounding box center [651, 32] width 6 height 6
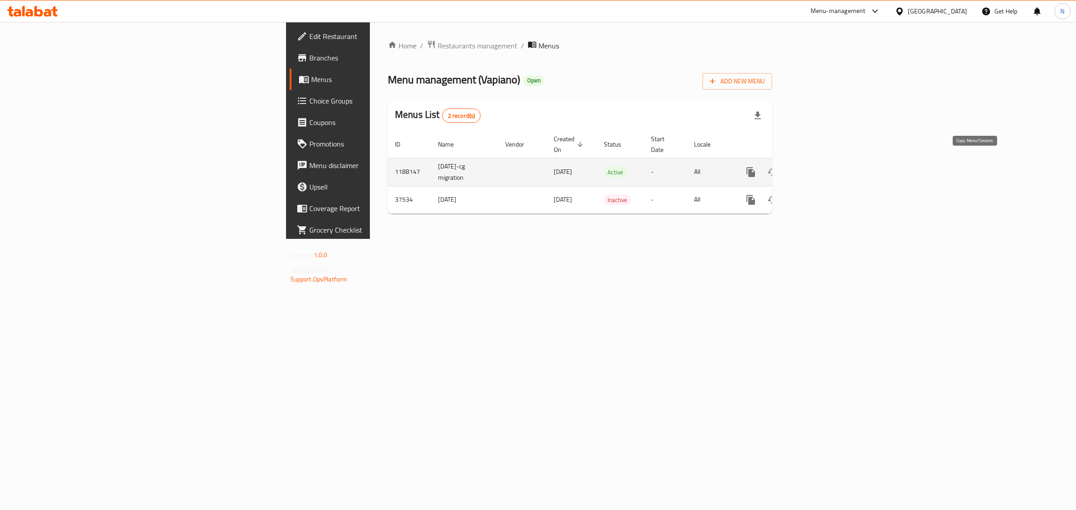
click at [755, 167] on icon "more" at bounding box center [750, 172] width 9 height 10
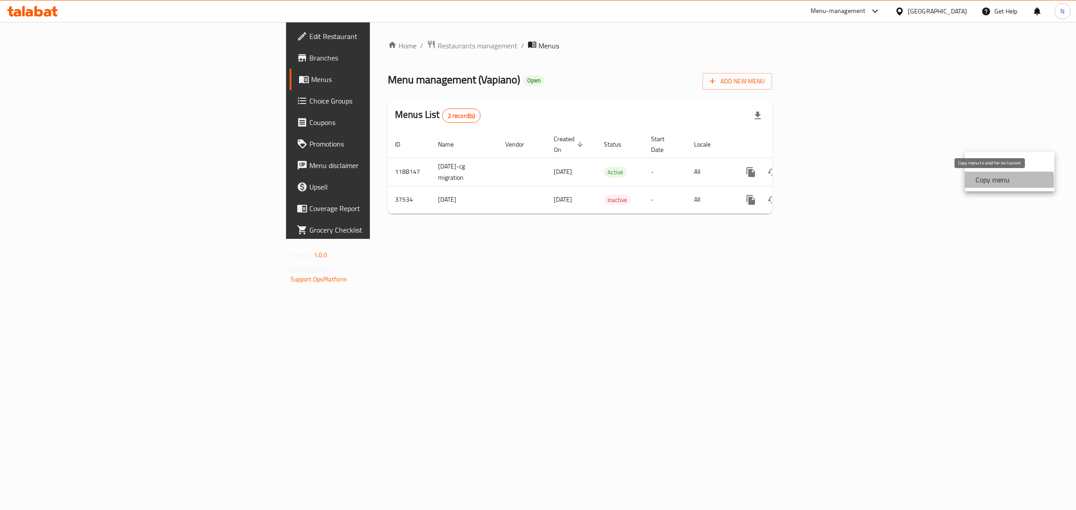
click at [985, 182] on strong "Copy menu" at bounding box center [992, 179] width 34 height 11
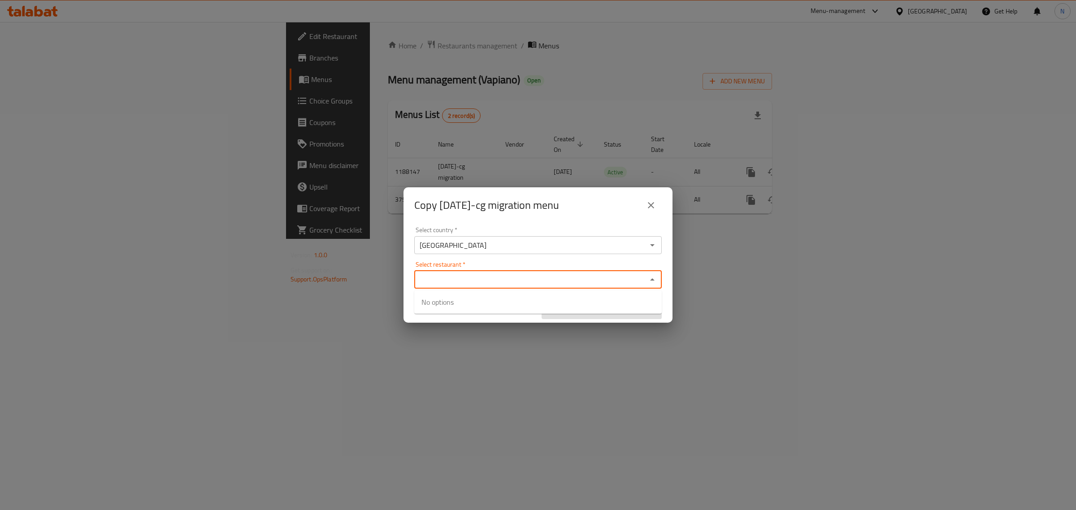
click at [436, 276] on input "Select restaurant   *" at bounding box center [530, 279] width 227 height 13
click at [608, 251] on input "[GEOGRAPHIC_DATA]" at bounding box center [530, 245] width 227 height 13
click at [507, 274] on input "Select restaurant   *" at bounding box center [530, 279] width 227 height 13
click at [650, 209] on icon "close" at bounding box center [651, 205] width 11 height 11
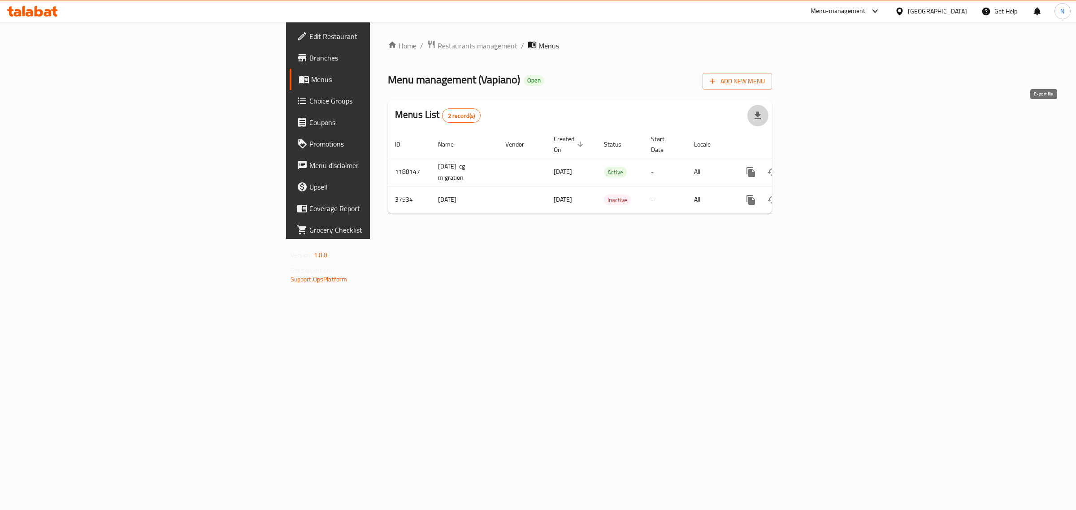
click at [763, 115] on icon "button" at bounding box center [757, 115] width 11 height 11
click at [821, 167] on icon "enhanced table" at bounding box center [815, 172] width 11 height 11
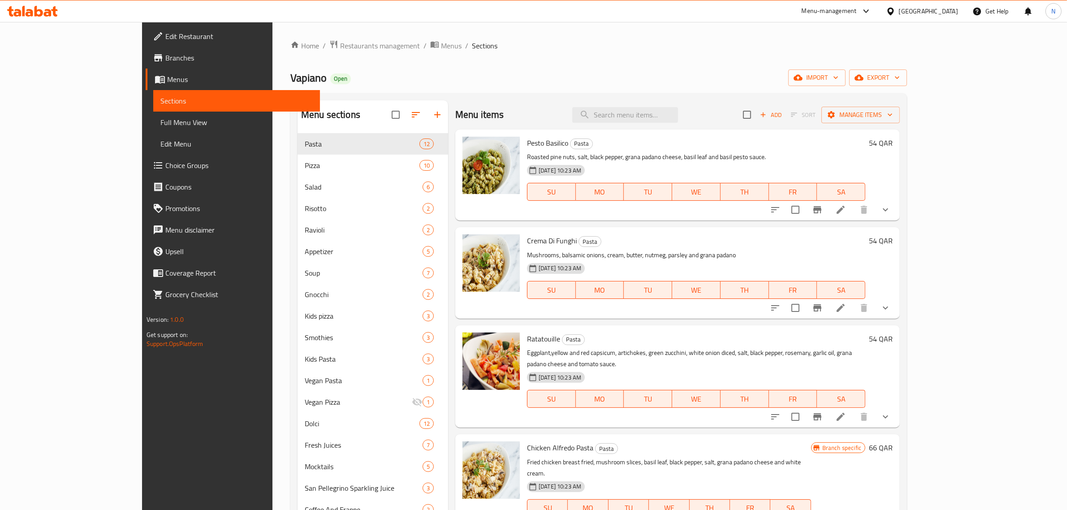
click at [165, 163] on span "Choice Groups" at bounding box center [239, 165] width 148 height 11
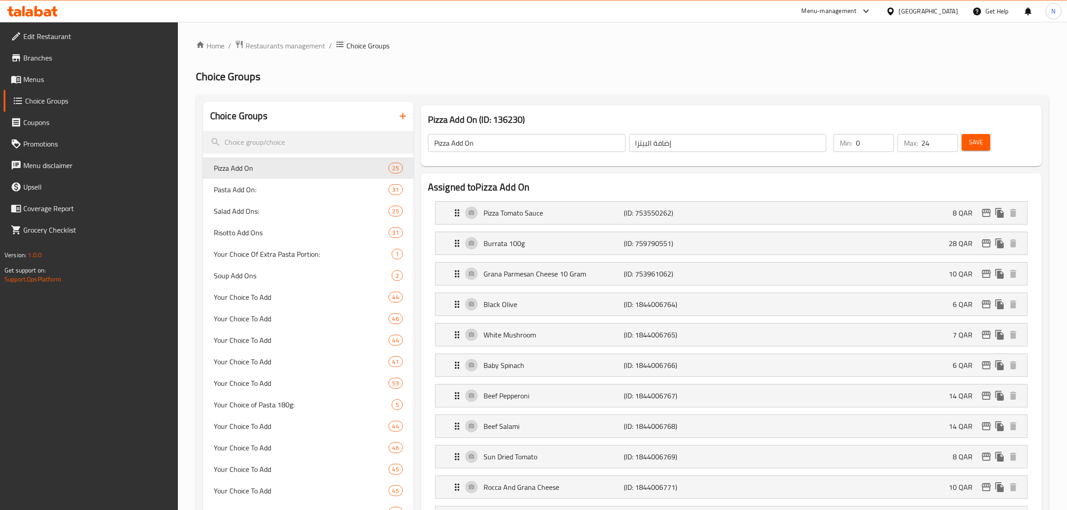
click at [39, 78] on span "Menus" at bounding box center [97, 79] width 148 height 11
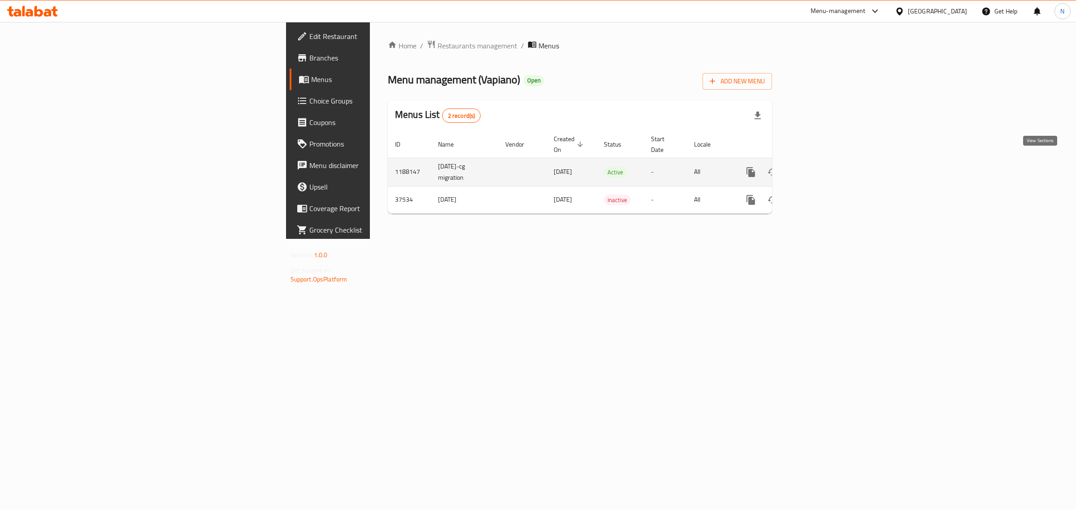
click at [821, 167] on icon "enhanced table" at bounding box center [815, 172] width 11 height 11
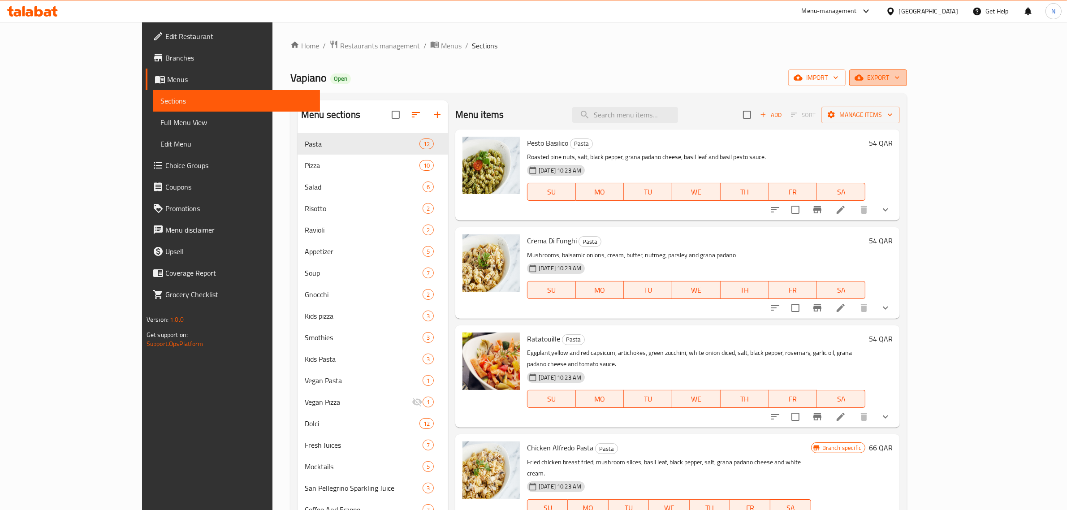
click at [900, 78] on span "export" at bounding box center [878, 77] width 43 height 11
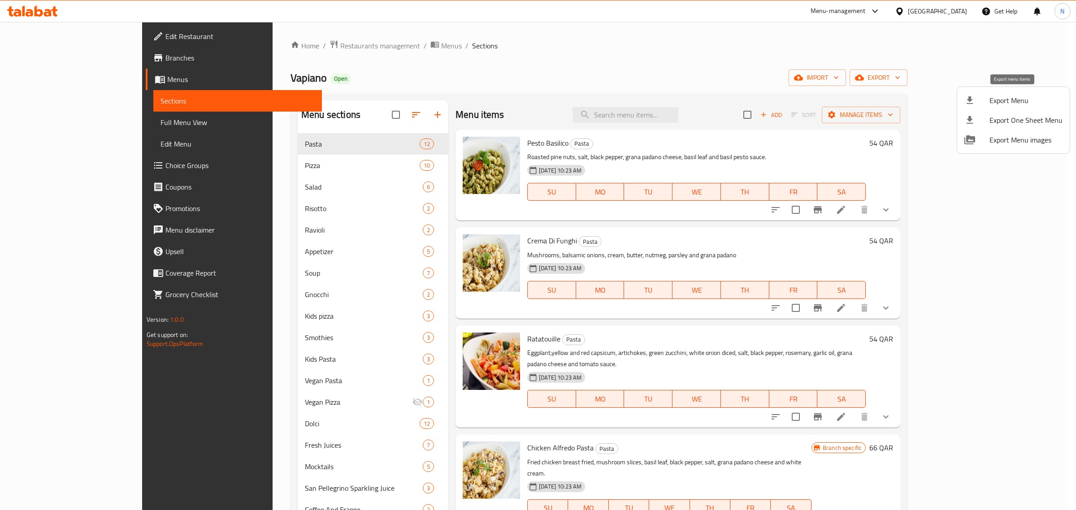
click at [1014, 101] on span "Export Menu" at bounding box center [1025, 100] width 73 height 11
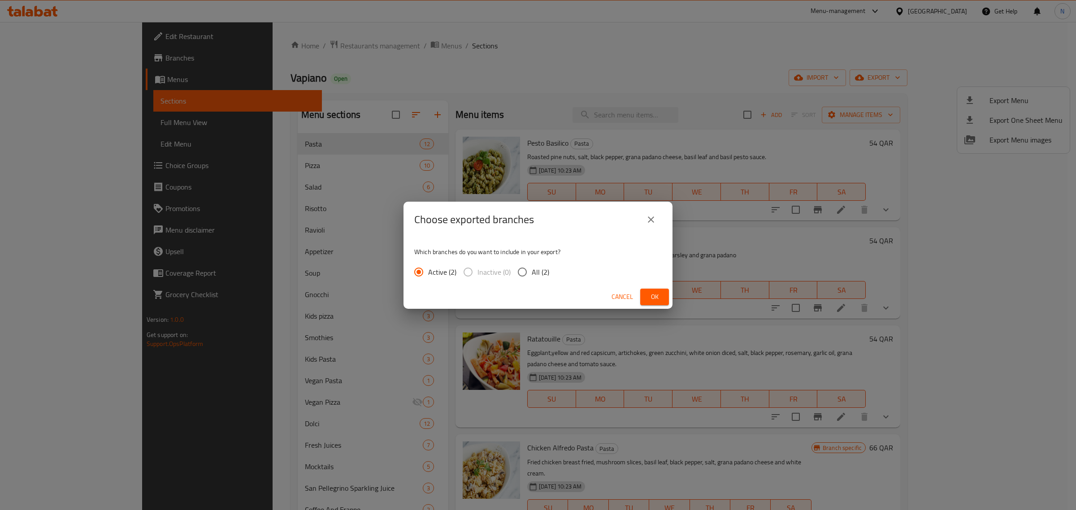
click at [645, 294] on button "Ok" at bounding box center [654, 297] width 29 height 17
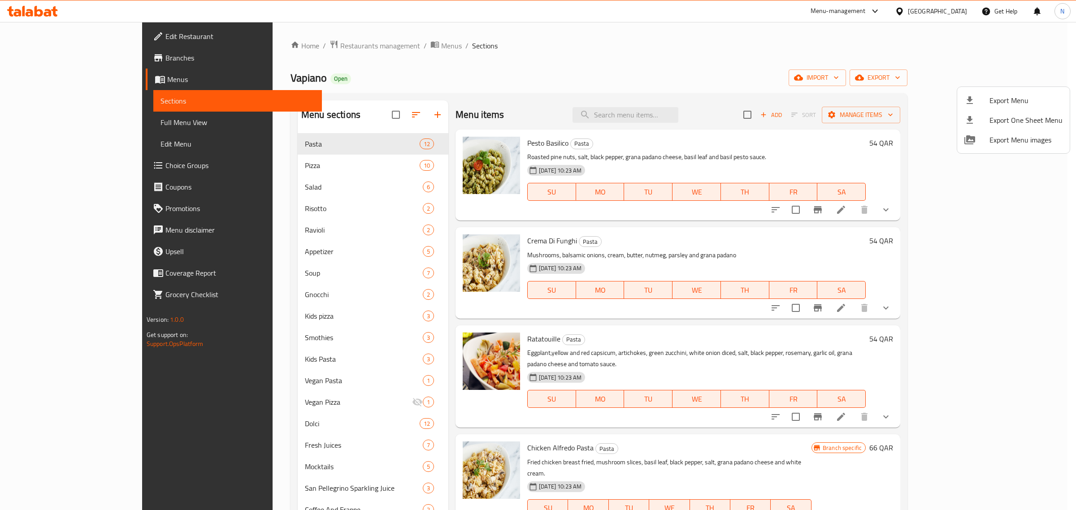
click at [37, 191] on div at bounding box center [538, 255] width 1076 height 510
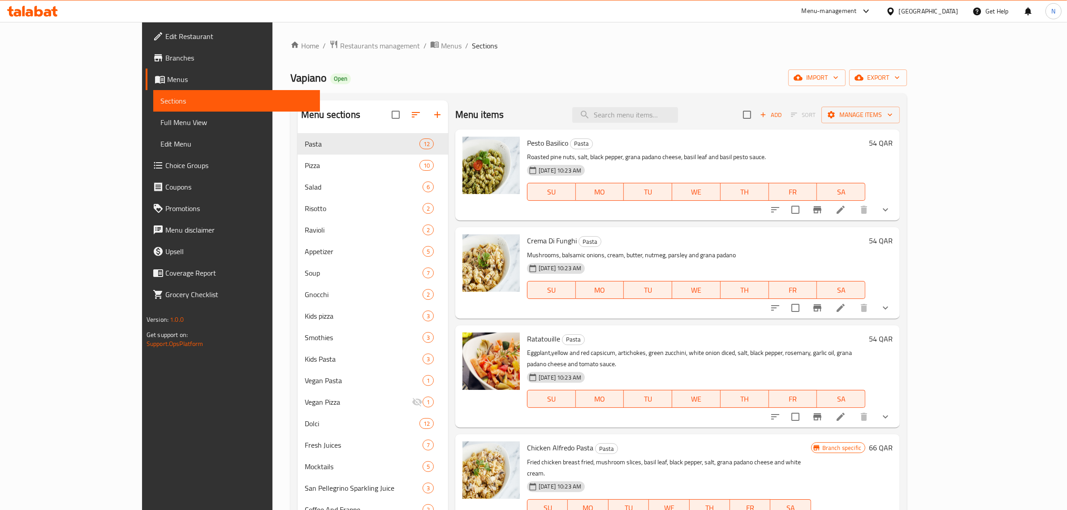
click at [146, 157] on link "Choice Groups" at bounding box center [233, 166] width 175 height 22
click at [146, 219] on link "Menu disclaimer" at bounding box center [233, 230] width 175 height 22
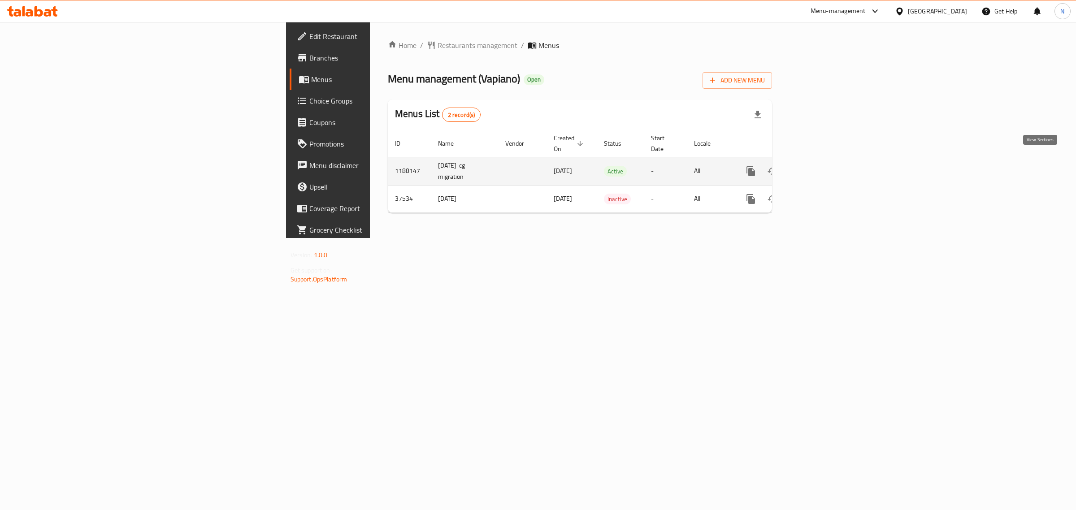
click at [821, 166] on icon "enhanced table" at bounding box center [815, 171] width 11 height 11
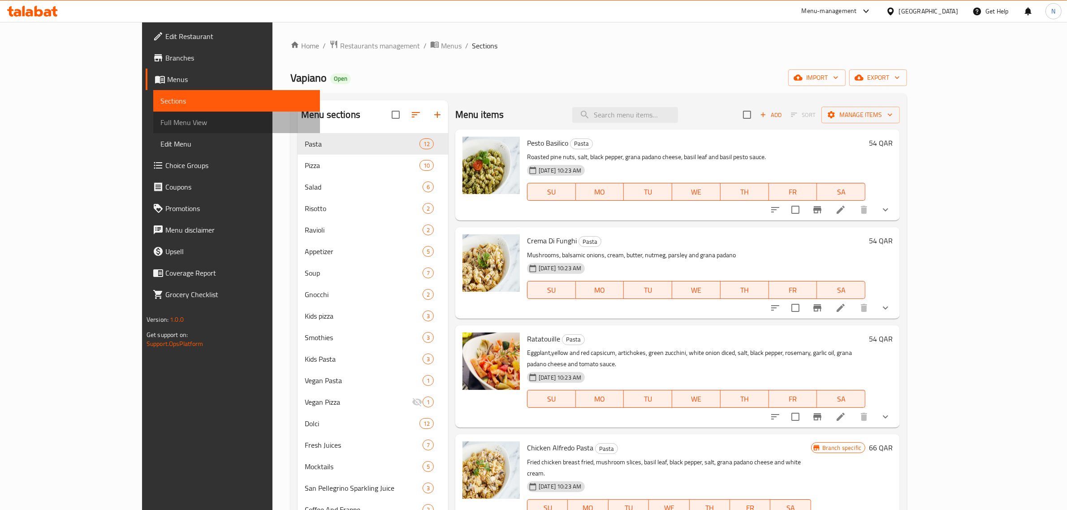
click at [160, 119] on span "Full Menu View" at bounding box center [236, 122] width 153 height 11
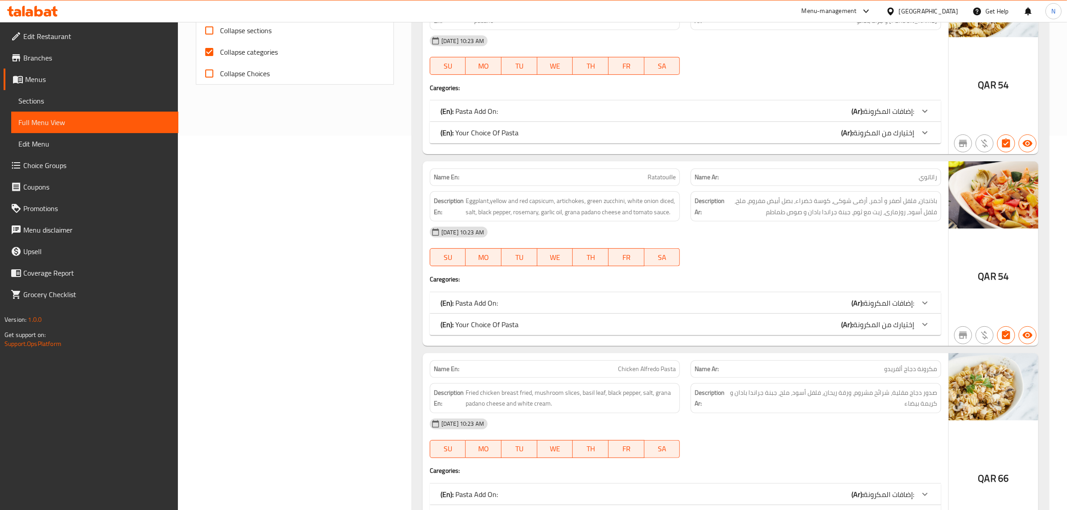
scroll to position [392, 0]
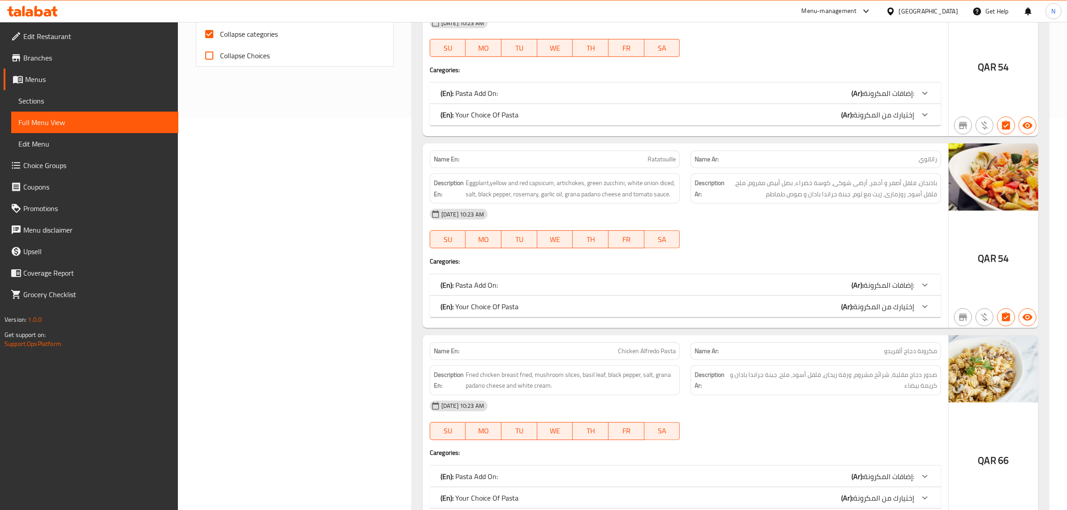
click at [925, 285] on icon at bounding box center [925, 285] width 11 height 11
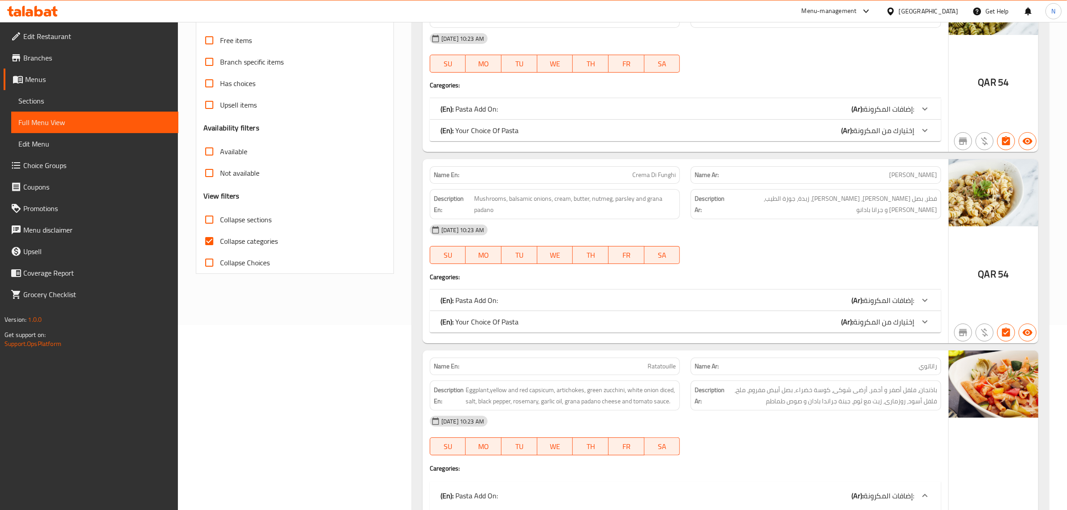
scroll to position [168, 0]
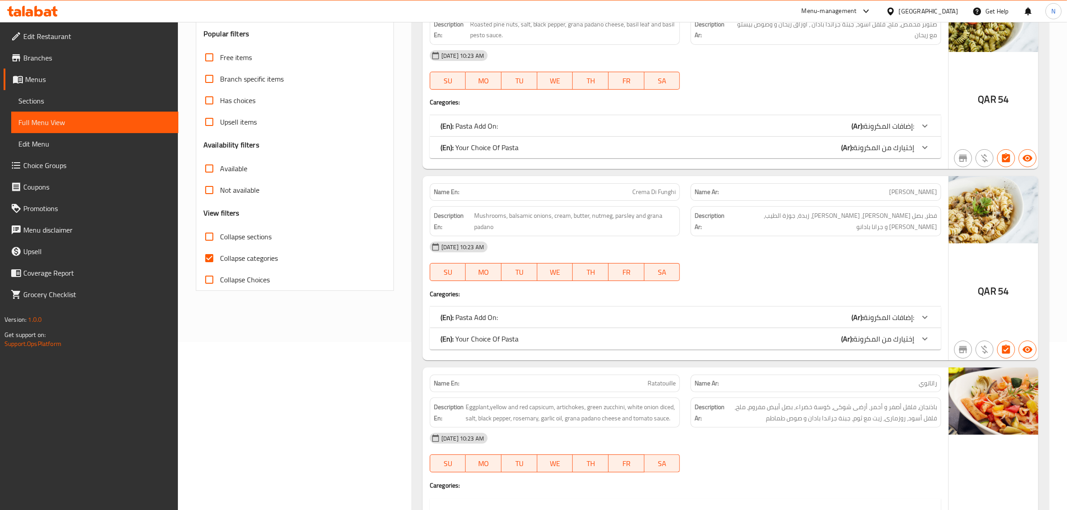
click at [41, 146] on span "Edit Menu" at bounding box center [94, 144] width 153 height 11
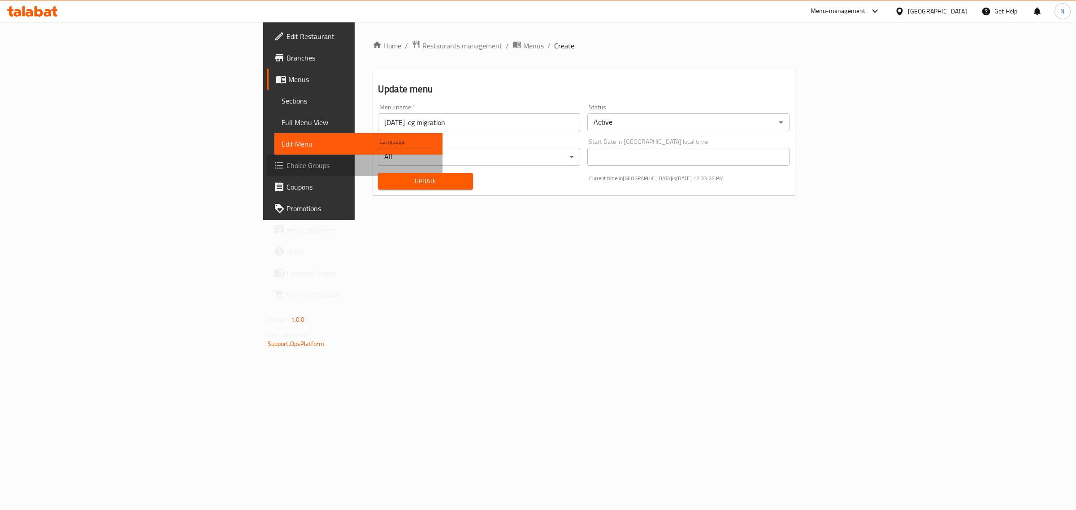
click at [286, 168] on span "Choice Groups" at bounding box center [360, 165] width 149 height 11
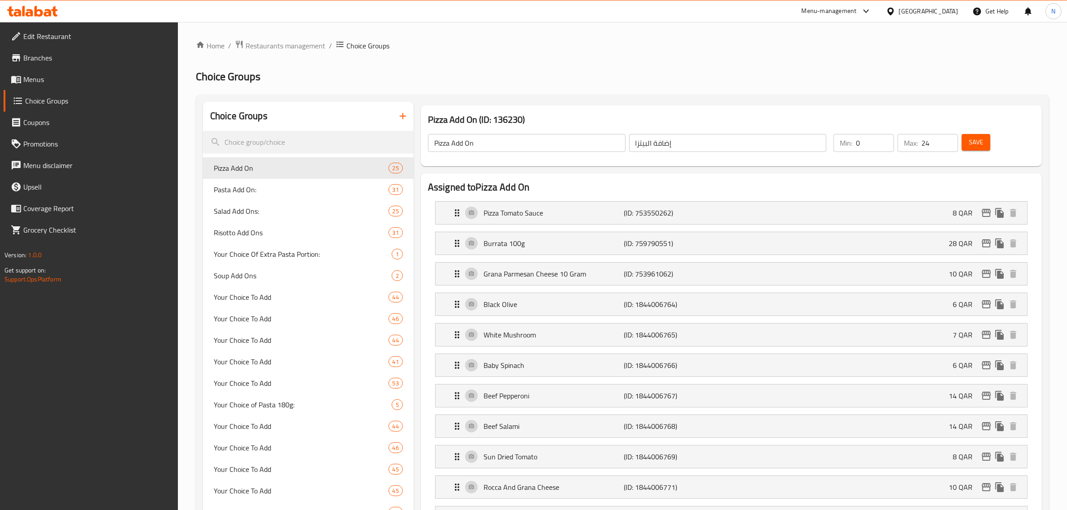
click at [43, 76] on span "Menus" at bounding box center [97, 79] width 148 height 11
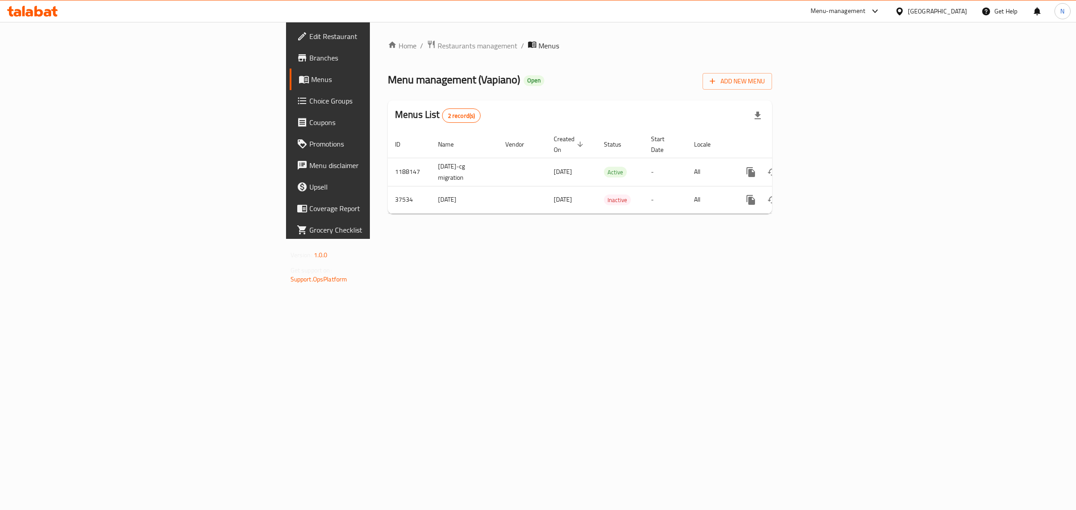
click at [311, 76] on span "Menus" at bounding box center [384, 79] width 147 height 11
click at [309, 169] on span "Menu disclaimer" at bounding box center [383, 165] width 149 height 11
drag, startPoint x: 32, startPoint y: 79, endPoint x: 13, endPoint y: 79, distance: 19.3
click at [299, 79] on icon at bounding box center [304, 80] width 10 height 8
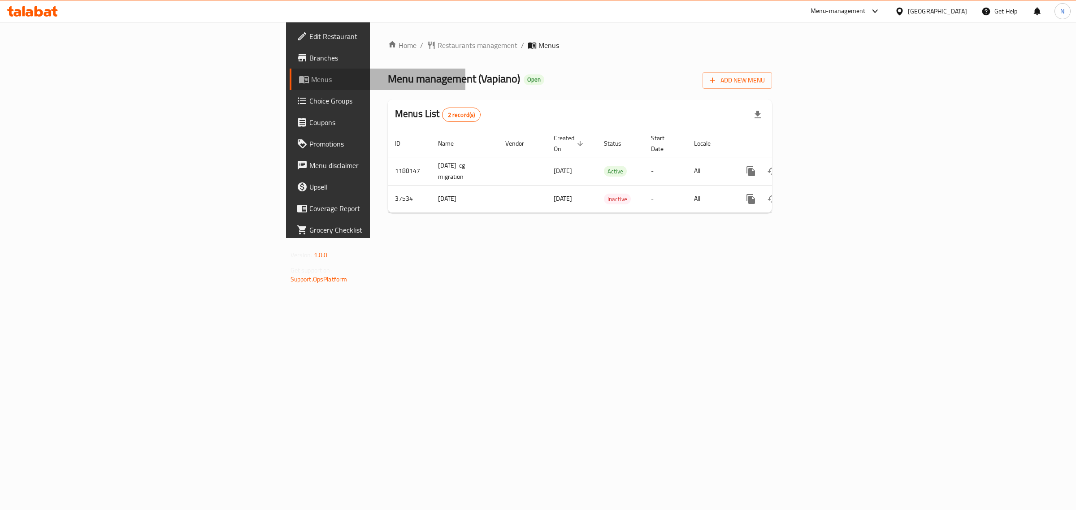
click at [299, 79] on icon at bounding box center [304, 80] width 10 height 8
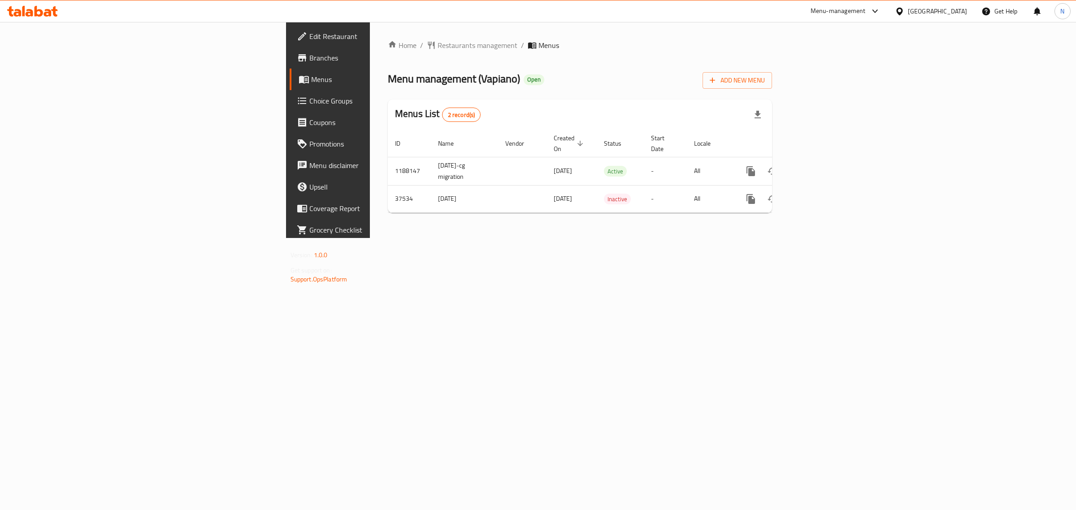
click at [299, 79] on icon at bounding box center [304, 80] width 10 height 8
click at [821, 166] on icon "enhanced table" at bounding box center [815, 171] width 11 height 11
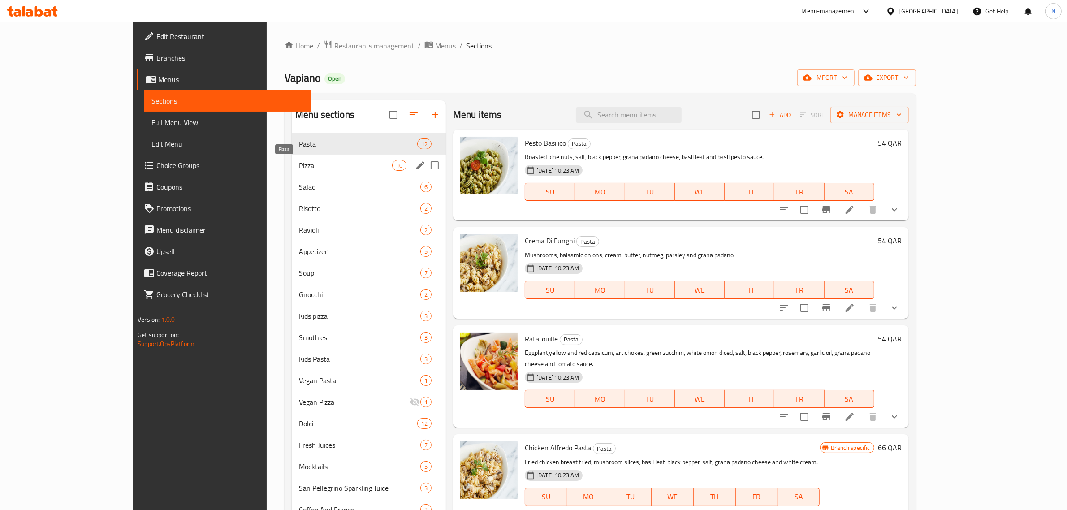
click at [299, 160] on span "Pizza" at bounding box center [345, 165] width 93 height 11
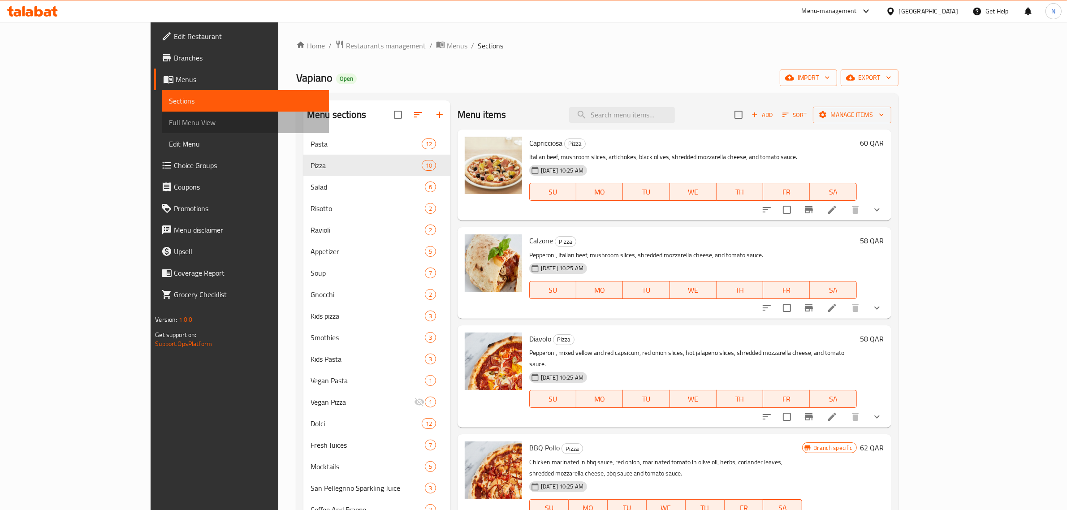
click at [169, 120] on span "Full Menu View" at bounding box center [245, 122] width 153 height 11
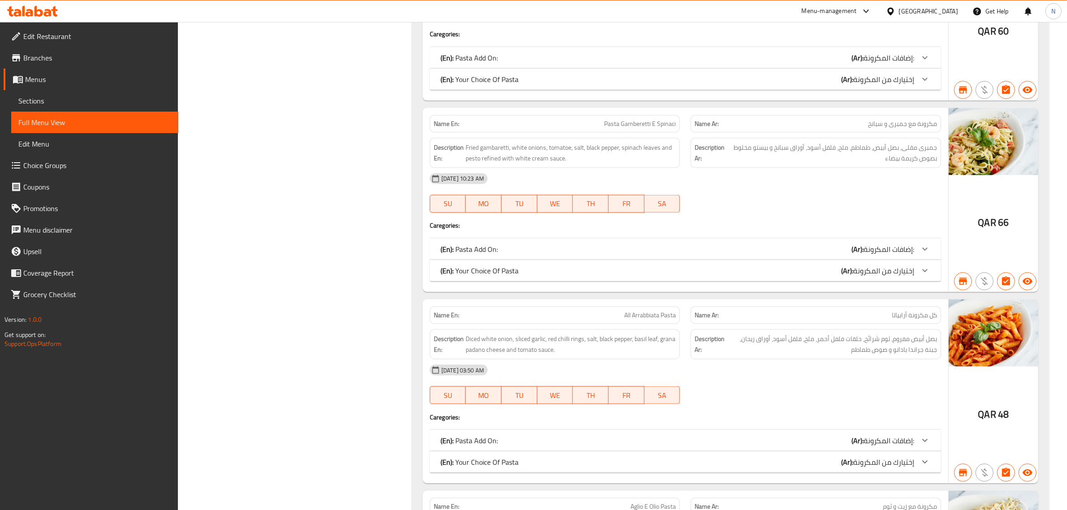
scroll to position [1737, 0]
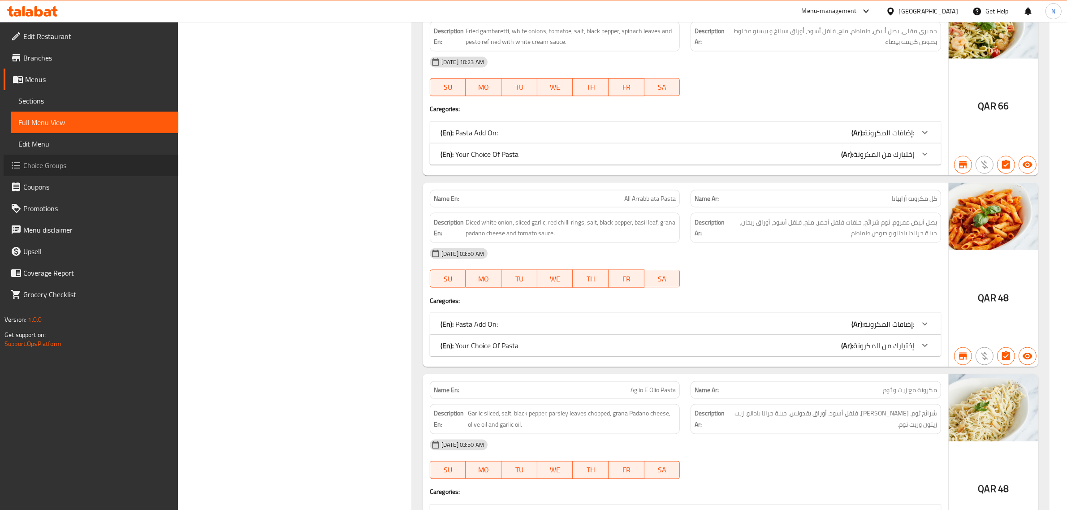
click at [53, 163] on span "Choice Groups" at bounding box center [97, 165] width 148 height 11
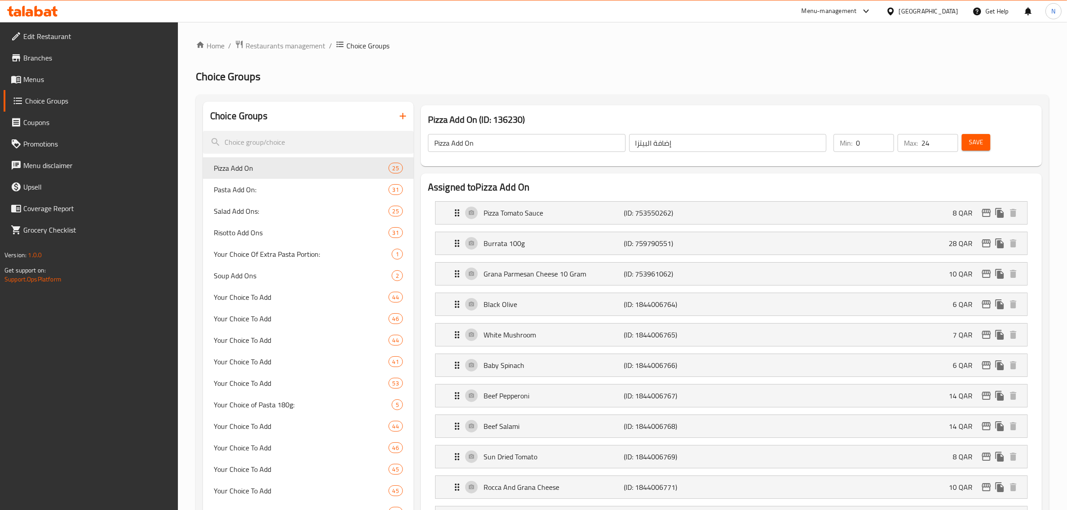
click at [35, 62] on span "Branches" at bounding box center [97, 57] width 148 height 11
